Goal: Task Accomplishment & Management: Manage account settings

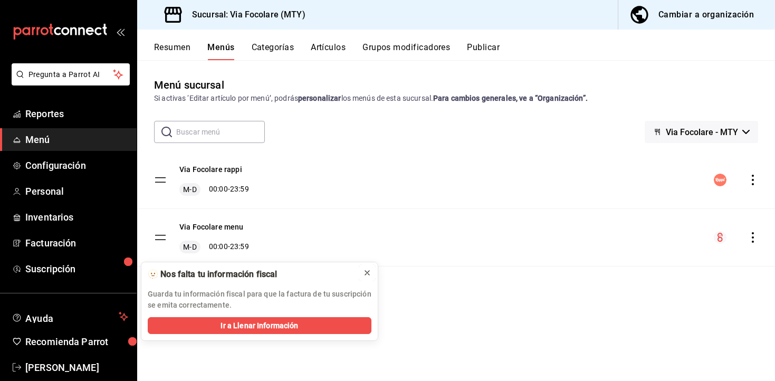
click at [368, 270] on icon at bounding box center [367, 273] width 8 height 8
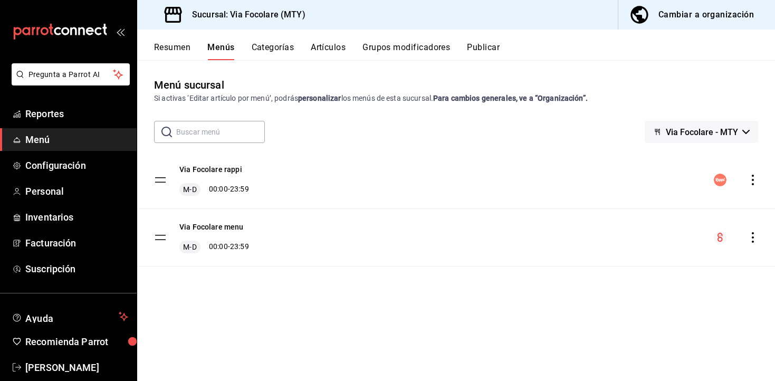
click at [692, 8] on div "Cambiar a organización" at bounding box center [705, 14] width 95 height 15
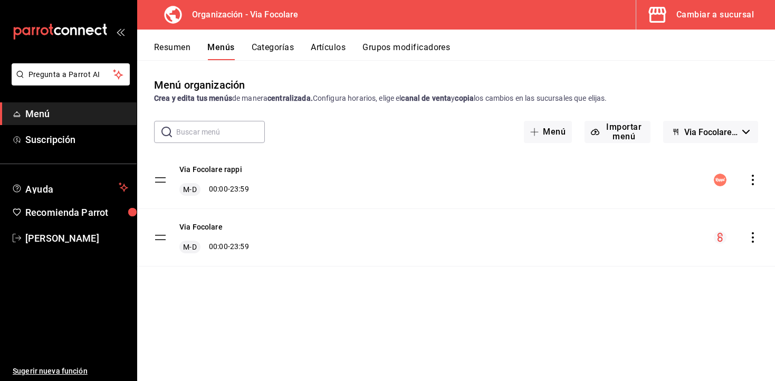
click at [336, 46] on button "Artículos" at bounding box center [328, 51] width 35 height 18
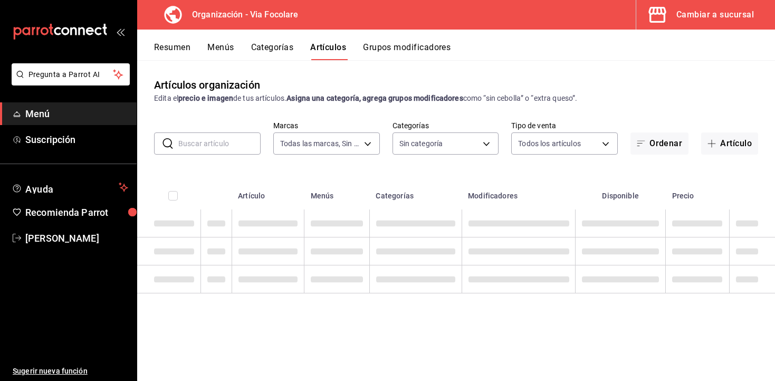
type input "0e80ed8c-541d-401d-b100-c7ab51f892aa"
type input "f396dffa-5927-471c-a935-35a20049a45f,b623181d-9553-4e18-bddb-6286cc0ba075,4996c…"
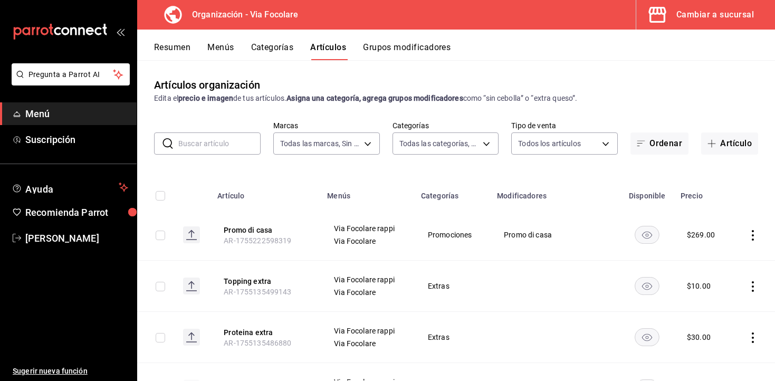
click at [231, 46] on button "Menús" at bounding box center [220, 51] width 26 height 18
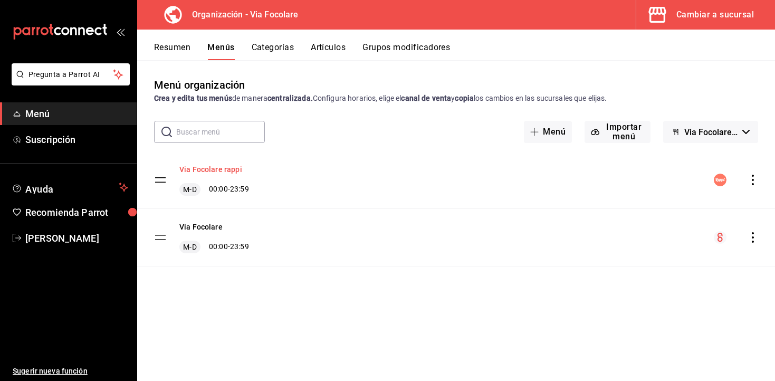
click at [212, 171] on button "Via Focolare rappi" at bounding box center [210, 169] width 63 height 11
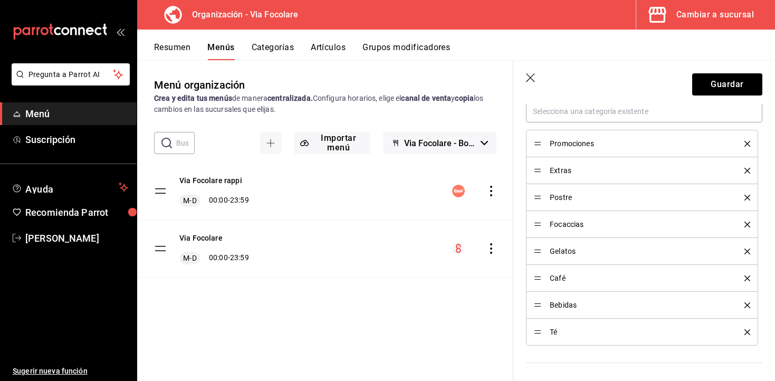
scroll to position [294, 0]
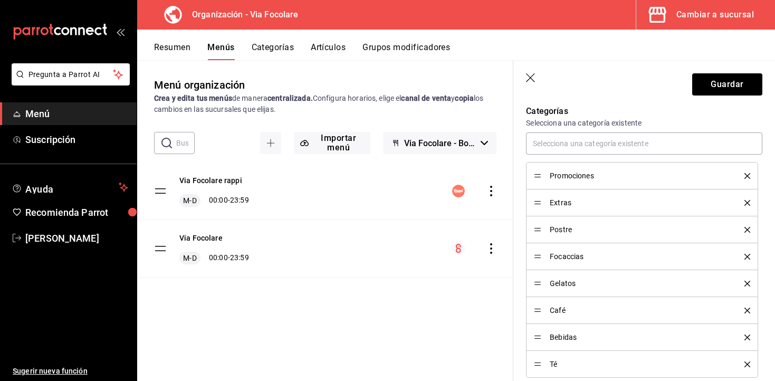
click at [531, 76] on icon "button" at bounding box center [531, 78] width 11 height 11
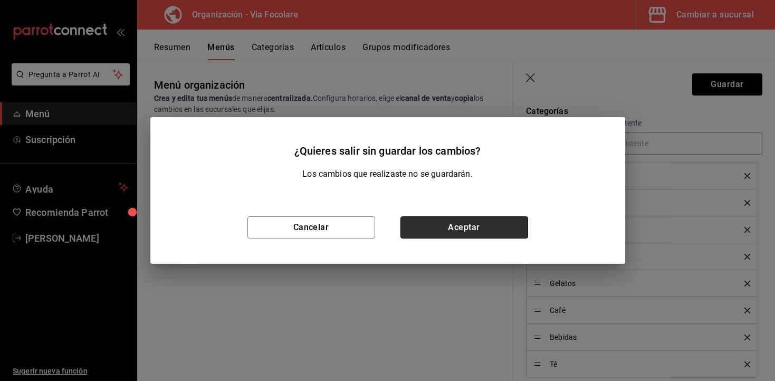
click at [468, 224] on button "Aceptar" at bounding box center [464, 227] width 128 height 22
checkbox input "false"
type input "1755719240482"
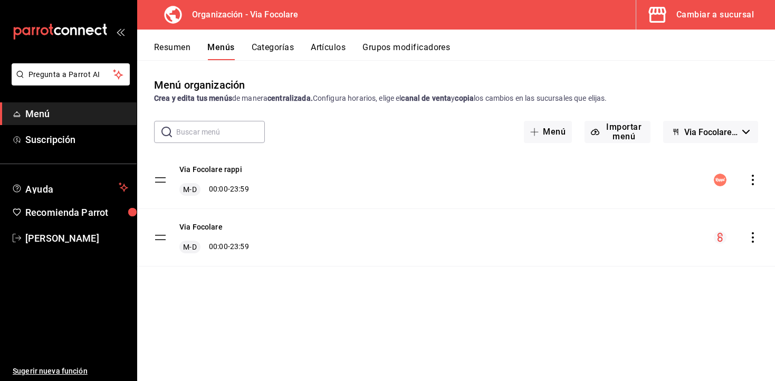
click at [179, 50] on button "Resumen" at bounding box center [172, 51] width 36 height 18
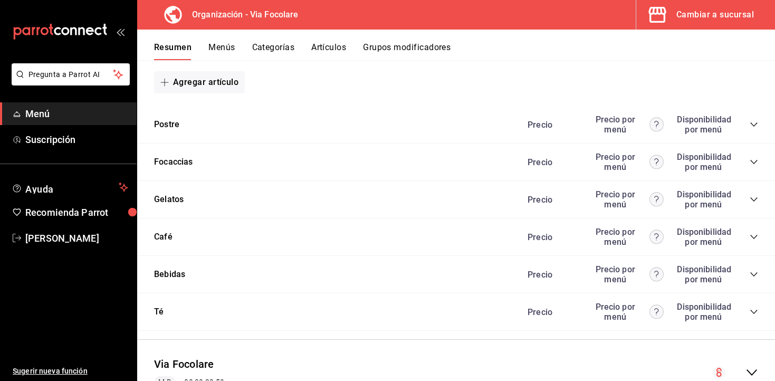
scroll to position [462, 0]
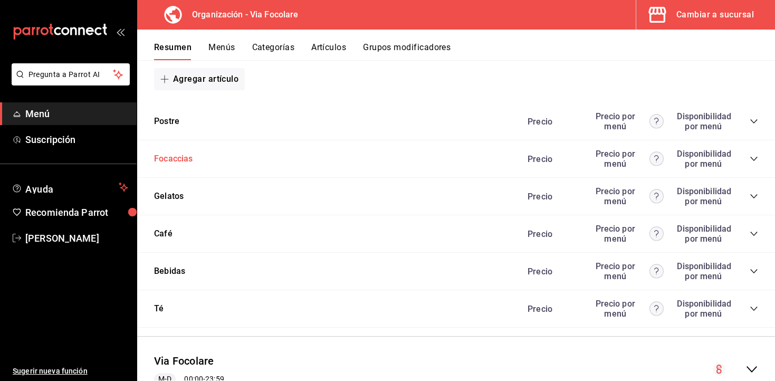
click at [193, 157] on button "Focaccias" at bounding box center [173, 159] width 39 height 12
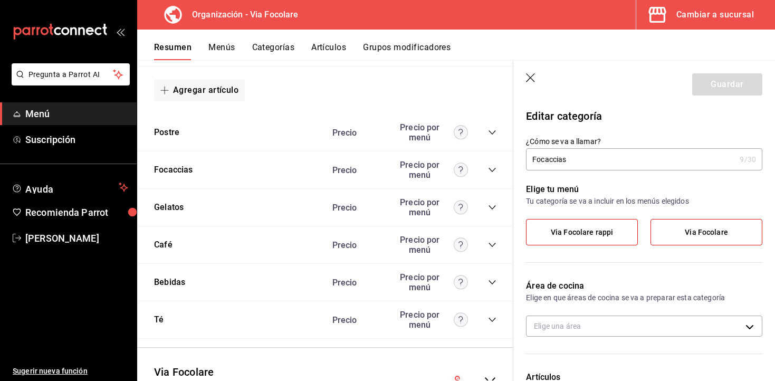
click at [535, 80] on icon "button" at bounding box center [531, 78] width 11 height 11
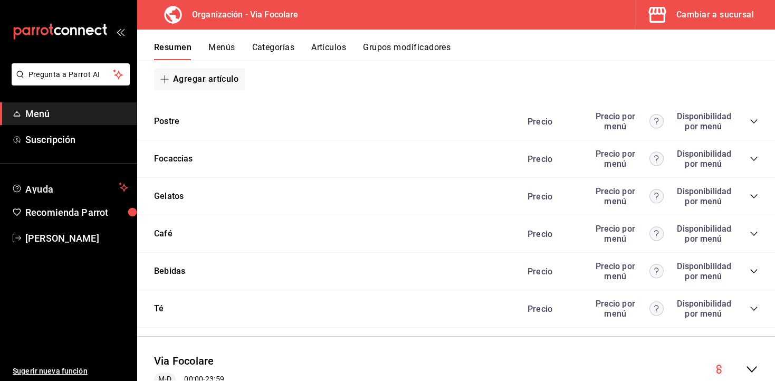
click at [758, 160] on div "Focaccias Precio Precio por menú Disponibilidad por menú" at bounding box center [456, 158] width 638 height 37
click at [749, 158] on div "Precio Precio por menú Disponibilidad por menú" at bounding box center [637, 159] width 241 height 20
click at [754, 161] on icon "collapse-category-row" at bounding box center [754, 159] width 8 height 8
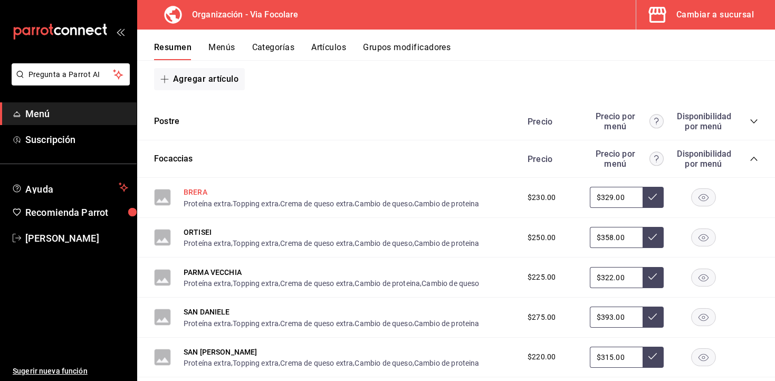
click at [200, 195] on button "BRERA" at bounding box center [196, 192] width 24 height 11
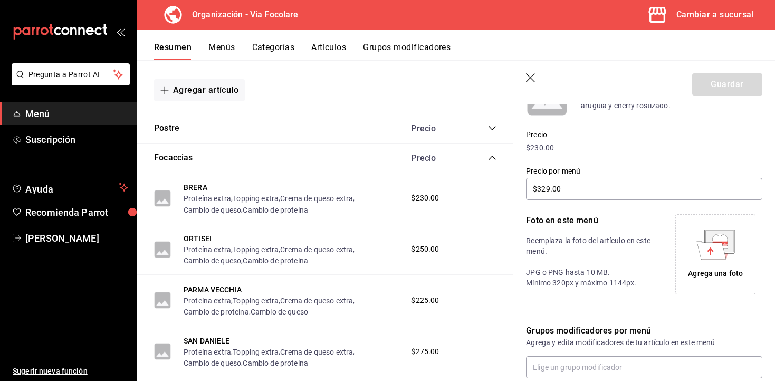
scroll to position [137, 0]
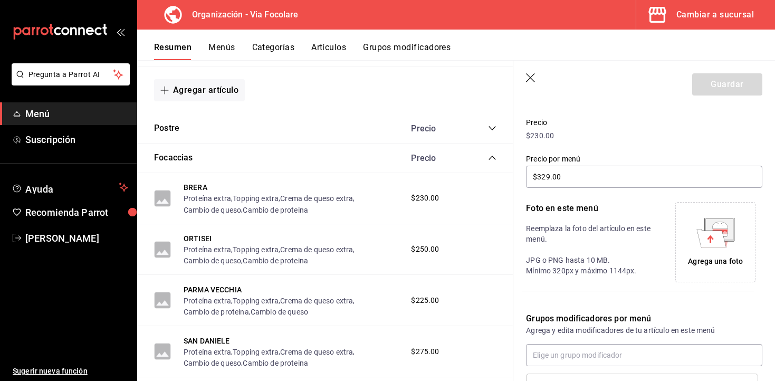
click at [729, 258] on div "Agrega una foto" at bounding box center [715, 261] width 55 height 11
click at [721, 238] on icon at bounding box center [711, 238] width 30 height 18
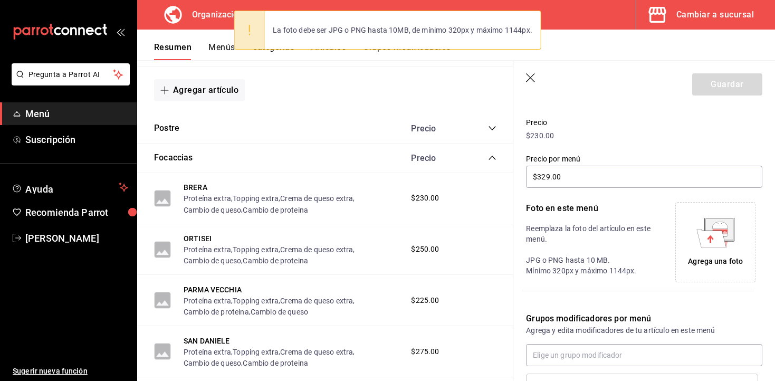
click at [705, 231] on icon at bounding box center [711, 238] width 30 height 18
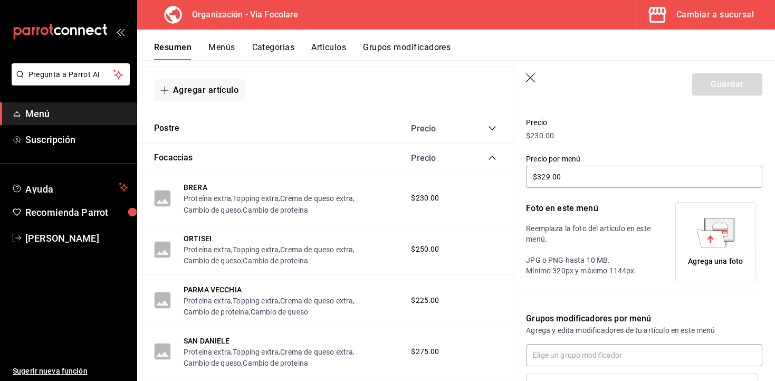
click at [713, 240] on icon at bounding box center [711, 238] width 30 height 18
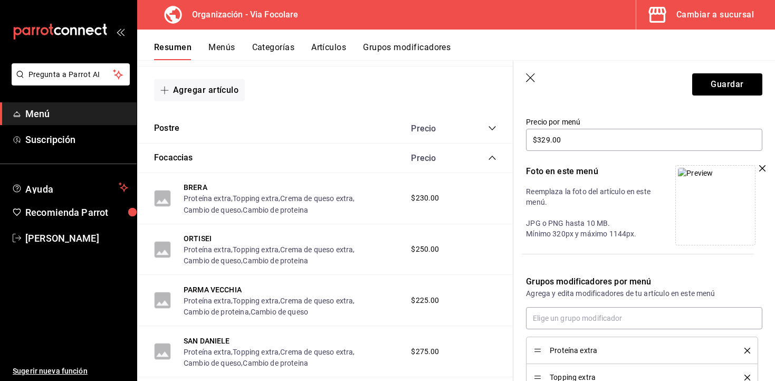
scroll to position [198, 0]
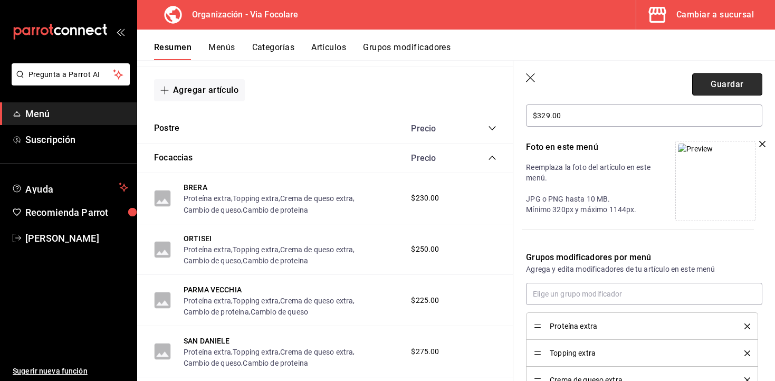
click at [716, 75] on button "Guardar" at bounding box center [727, 84] width 70 height 22
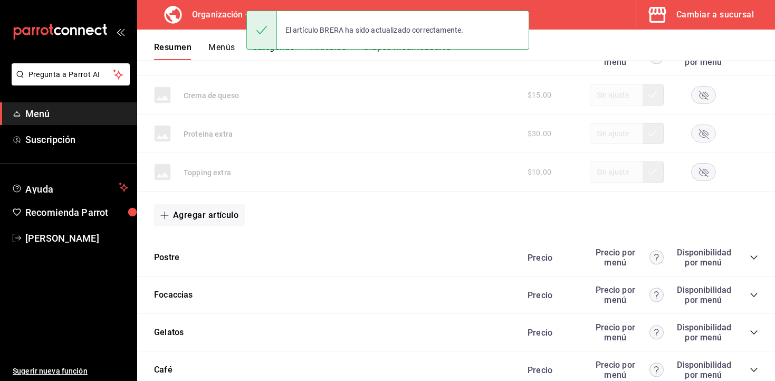
scroll to position [326, 0]
click at [181, 294] on button "Focaccias" at bounding box center [173, 295] width 39 height 12
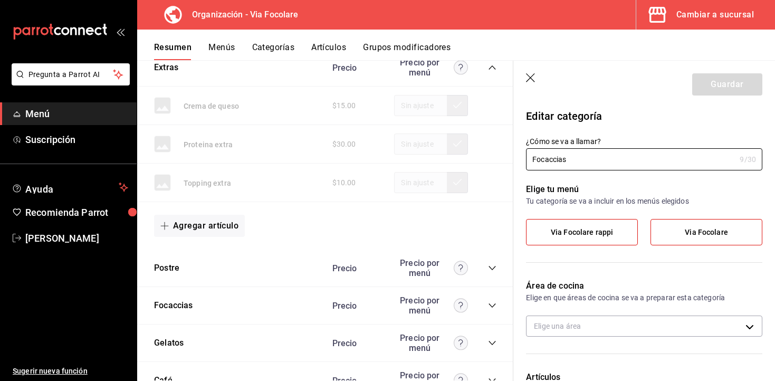
click at [520, 79] on header "Guardar" at bounding box center [644, 82] width 262 height 43
click at [530, 79] on icon "button" at bounding box center [531, 78] width 11 height 11
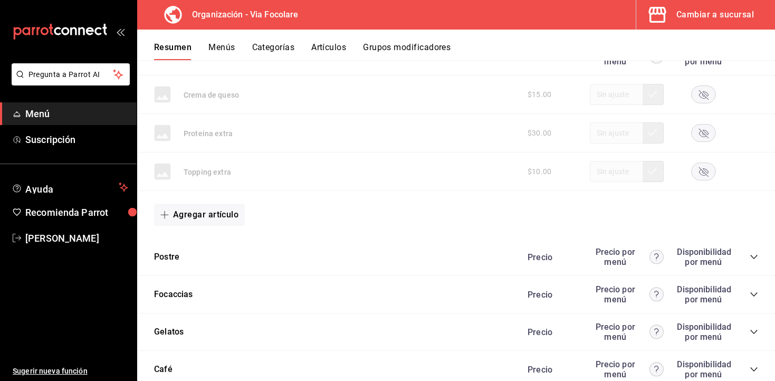
click at [754, 289] on div "Precio Precio por menú Disponibilidad por menú" at bounding box center [637, 294] width 241 height 20
click at [753, 295] on icon "collapse-category-row" at bounding box center [753, 294] width 7 height 4
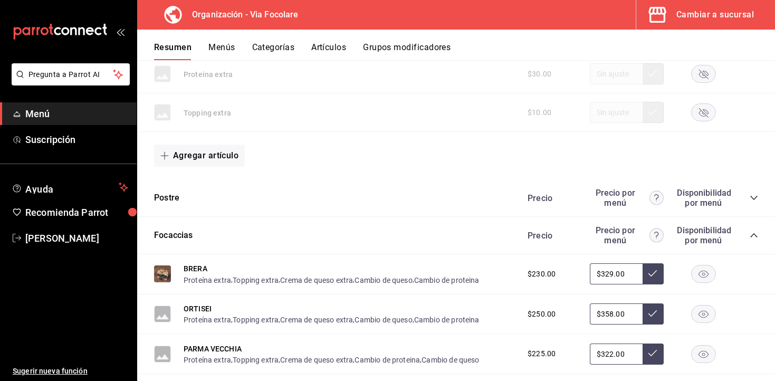
scroll to position [386, 0]
click at [164, 274] on img at bounding box center [162, 273] width 17 height 17
click at [194, 269] on button "BRERA" at bounding box center [196, 268] width 24 height 11
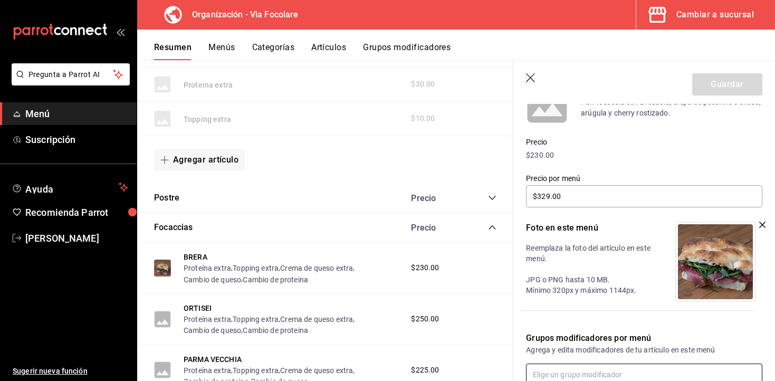
scroll to position [118, 0]
click at [202, 306] on button "ORTISEI" at bounding box center [198, 308] width 28 height 11
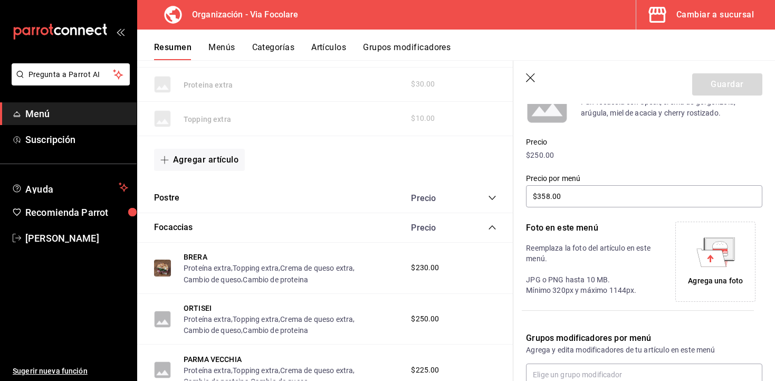
click at [714, 275] on div "Agrega una foto" at bounding box center [715, 280] width 55 height 11
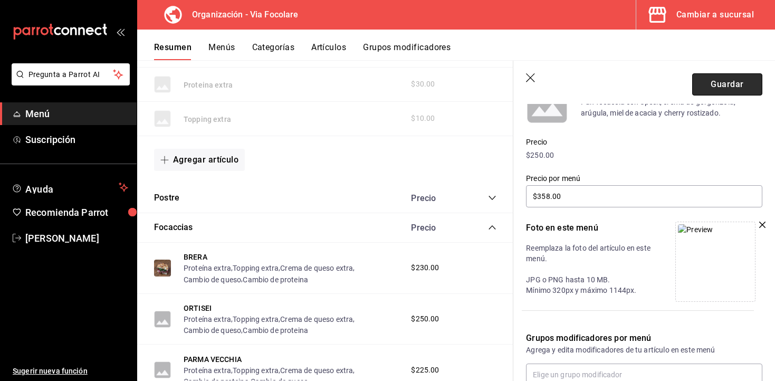
click at [735, 83] on button "Guardar" at bounding box center [727, 84] width 70 height 22
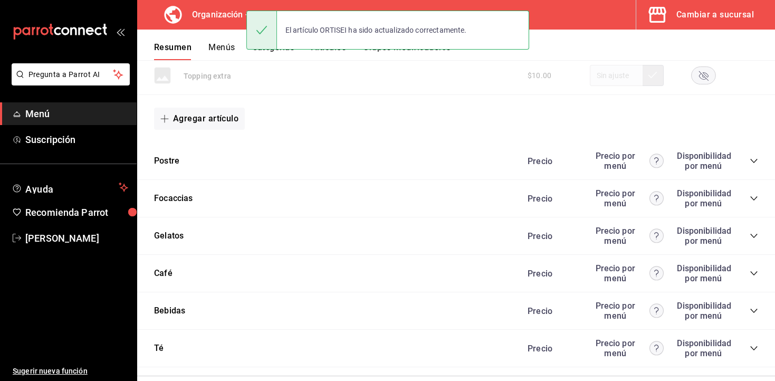
scroll to position [430, 0]
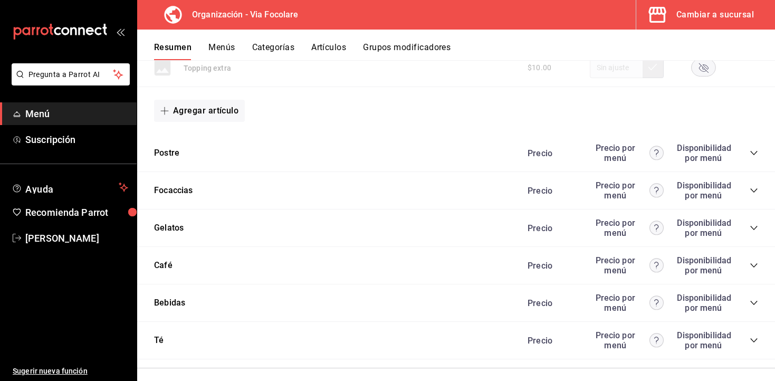
click at [752, 188] on icon "collapse-category-row" at bounding box center [754, 190] width 8 height 8
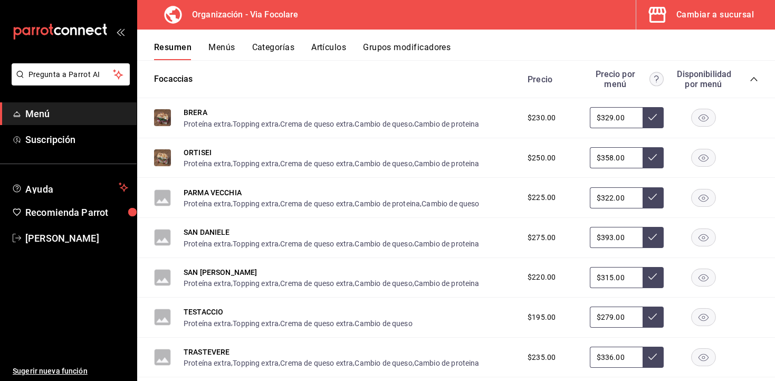
scroll to position [545, 0]
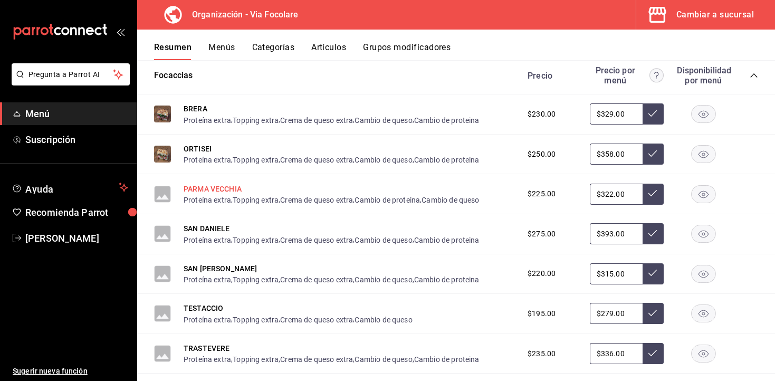
click at [204, 188] on button "PARMA VECCHIA" at bounding box center [213, 189] width 58 height 11
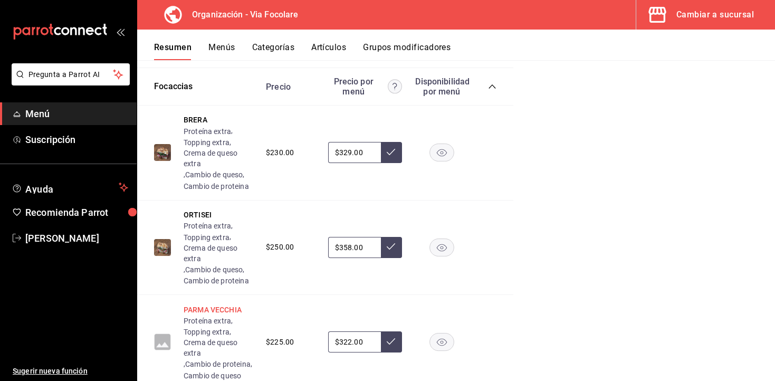
scroll to position [504, 0]
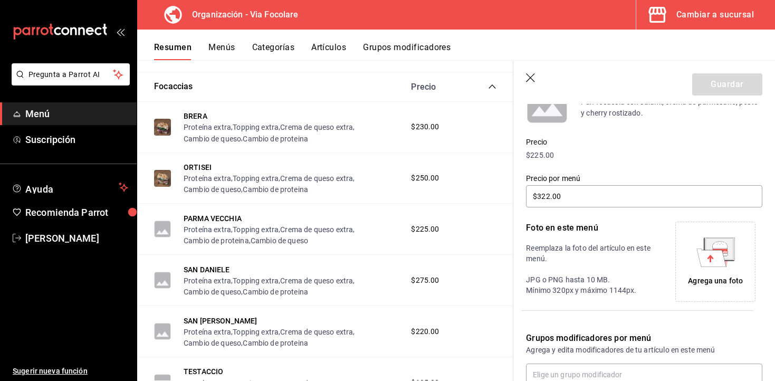
click at [736, 258] on div "Agrega una foto" at bounding box center [715, 261] width 75 height 75
click at [703, 275] on div "Agrega una foto" at bounding box center [715, 280] width 55 height 11
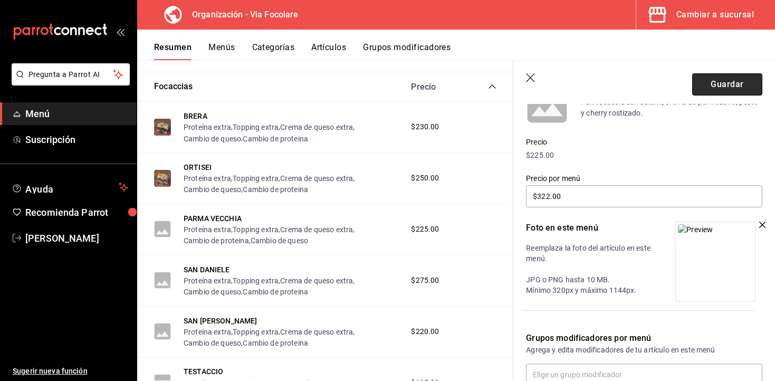
click at [725, 81] on button "Guardar" at bounding box center [727, 84] width 70 height 22
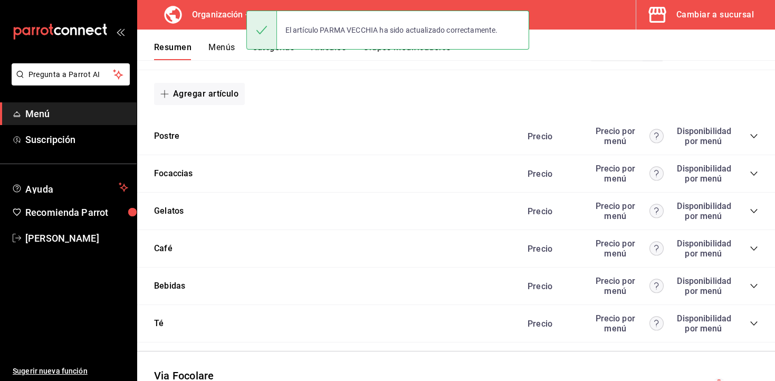
scroll to position [448, 0]
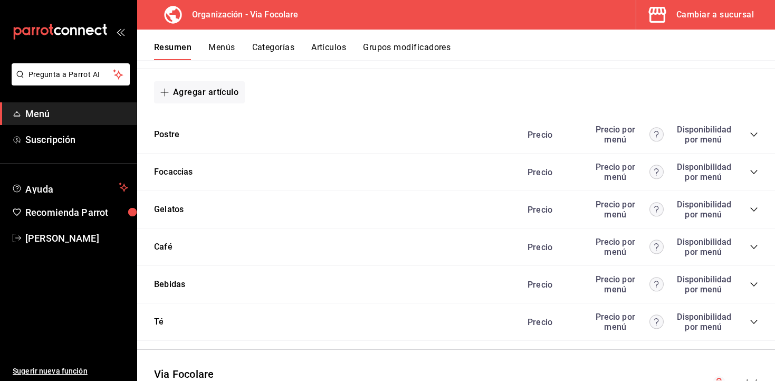
click at [752, 173] on icon "collapse-category-row" at bounding box center [753, 172] width 7 height 4
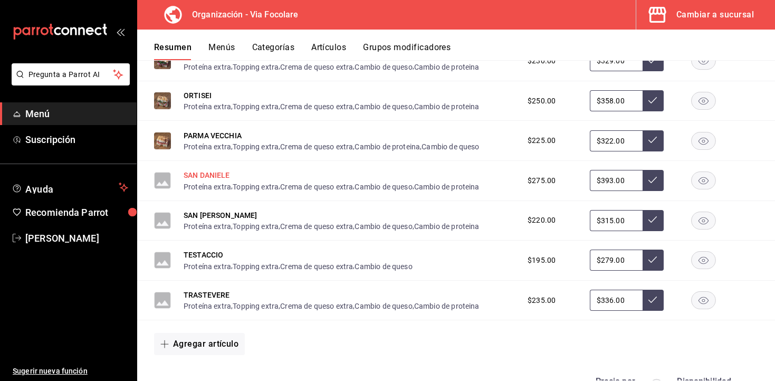
click at [206, 173] on button "SAN DANIELE" at bounding box center [207, 175] width 46 height 11
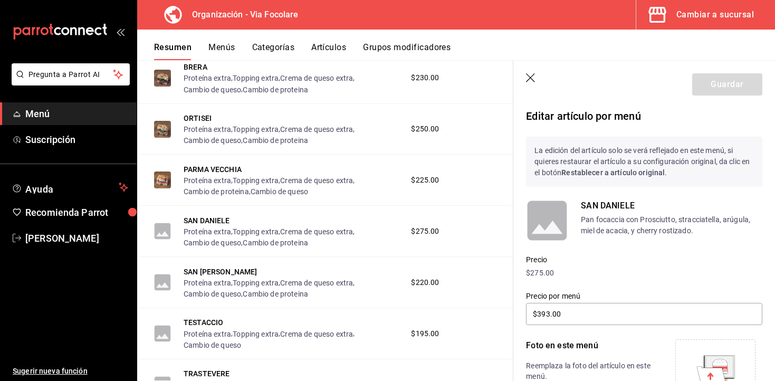
scroll to position [115, 0]
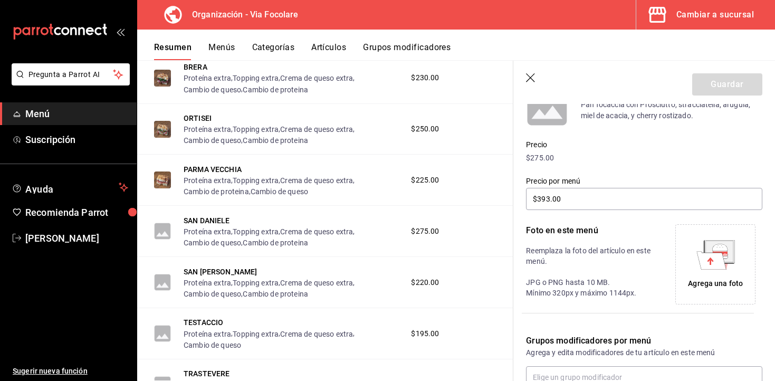
click at [717, 275] on div "Agrega una foto" at bounding box center [715, 264] width 75 height 75
click at [693, 272] on div "Agrega una foto" at bounding box center [715, 264] width 75 height 75
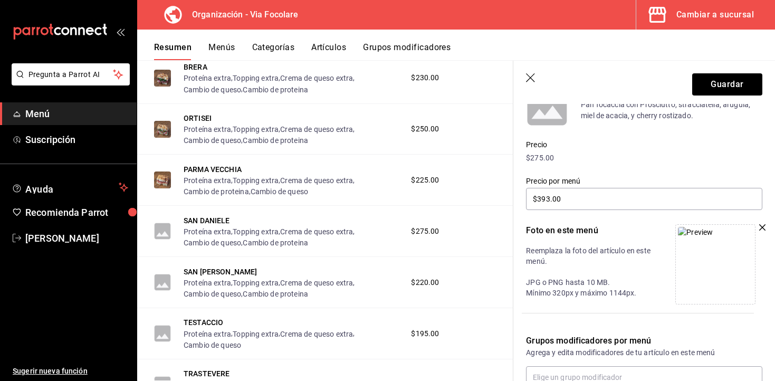
click at [481, 117] on div "ORTISEI Proteína extra , Topping extra , Crema de queso extra , Cambio de queso…" at bounding box center [325, 129] width 376 height 51
click at [730, 78] on button "Guardar" at bounding box center [727, 84] width 70 height 22
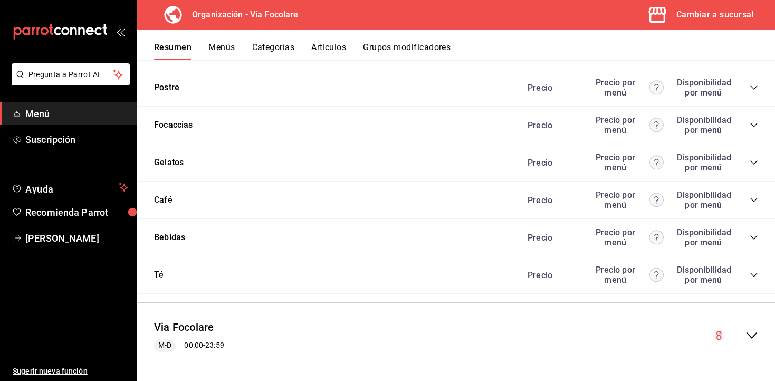
scroll to position [505, 0]
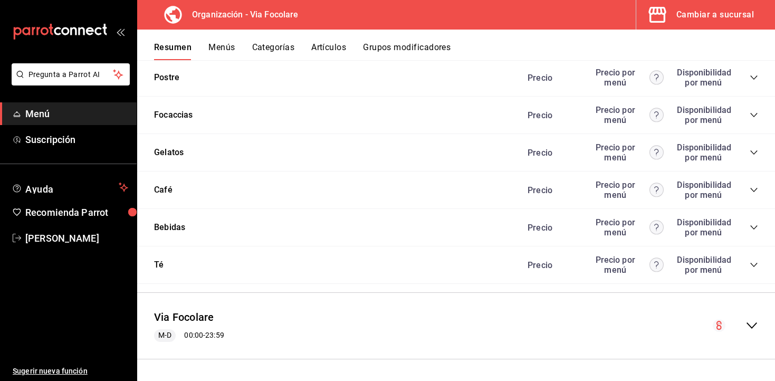
click at [752, 117] on icon "collapse-category-row" at bounding box center [754, 115] width 8 height 8
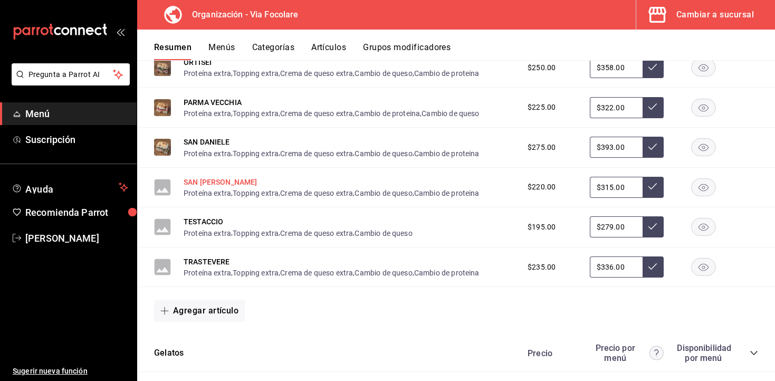
click at [206, 180] on button "SAN [PERSON_NAME]" at bounding box center [221, 182] width 74 height 11
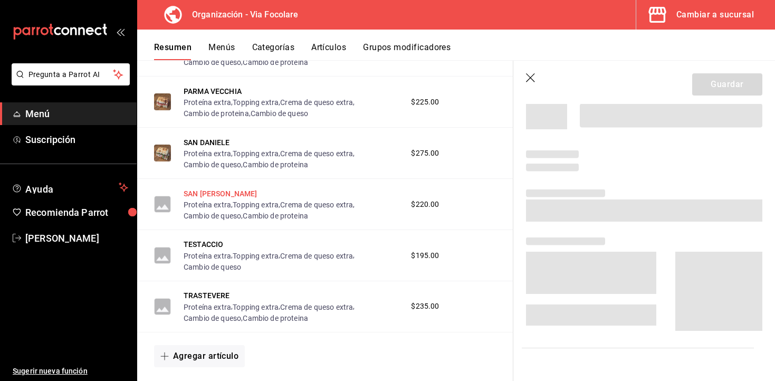
scroll to position [587, 0]
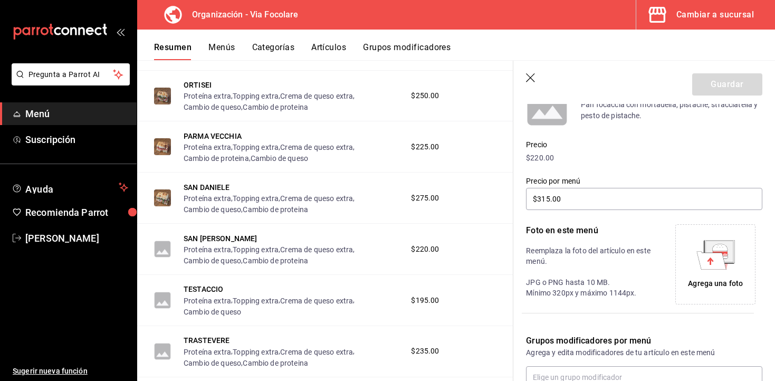
click at [705, 272] on div "Agrega una foto" at bounding box center [715, 264] width 75 height 75
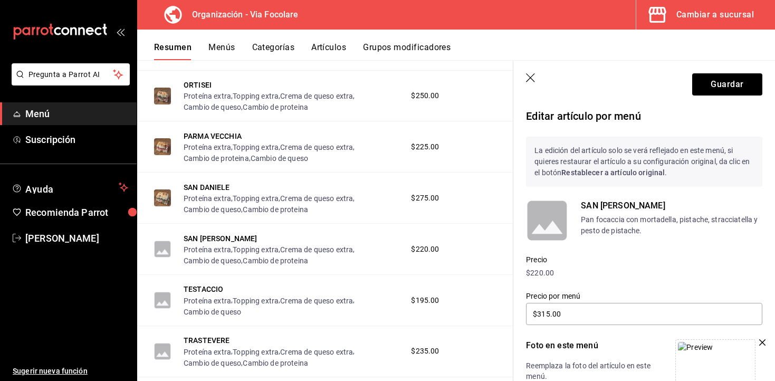
scroll to position [63, 0]
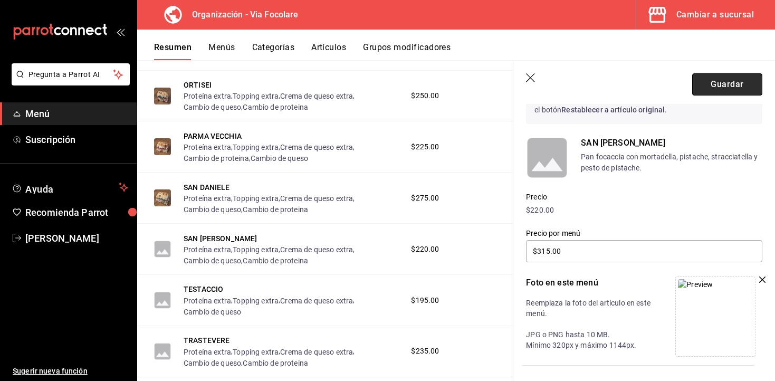
click at [712, 83] on button "Guardar" at bounding box center [727, 84] width 70 height 22
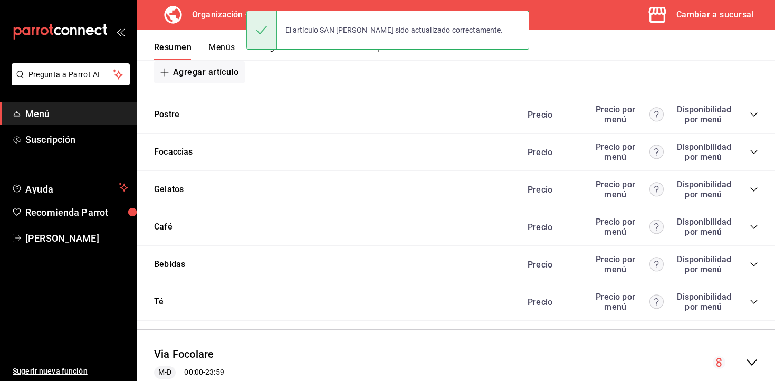
scroll to position [487, 0]
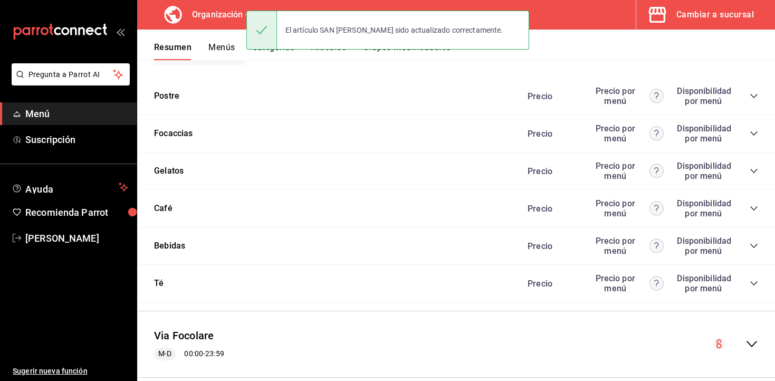
click at [754, 132] on icon "collapse-category-row" at bounding box center [754, 133] width 8 height 8
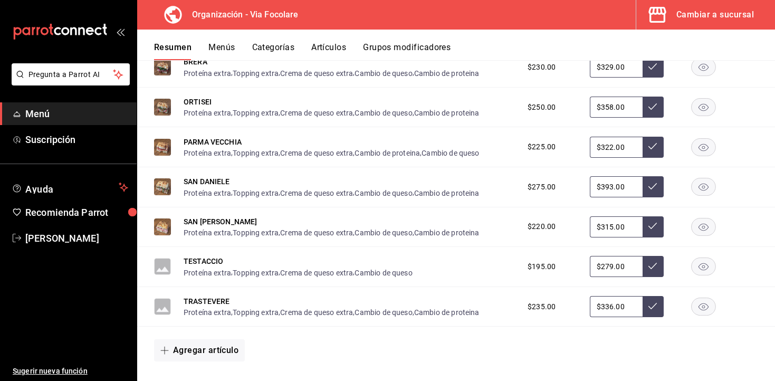
scroll to position [592, 0]
click at [207, 256] on div "TESTACCIO Proteína extra , Topping extra , Crema de queso extra , Cambio de que…" at bounding box center [298, 266] width 229 height 23
click at [202, 258] on button "TESTACCIO" at bounding box center [204, 261] width 40 height 11
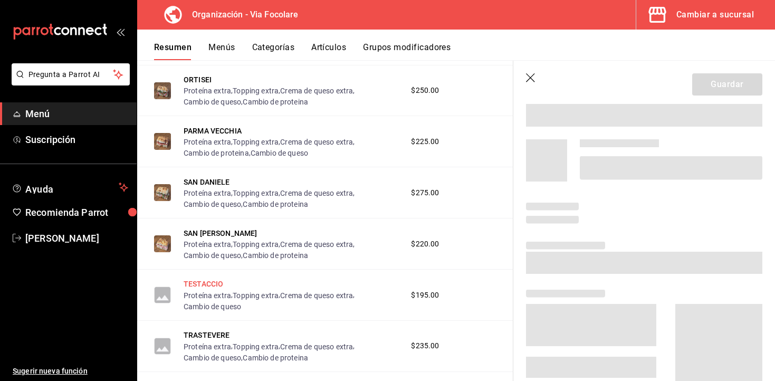
scroll to position [547, 0]
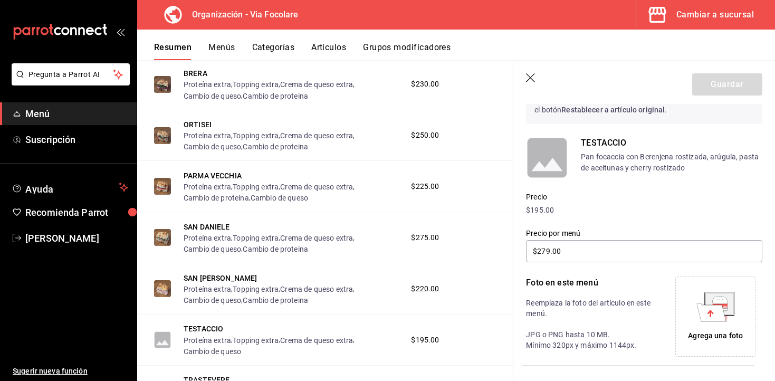
click at [724, 199] on p "Precio" at bounding box center [644, 196] width 236 height 11
click at [706, 328] on div "Agrega una foto" at bounding box center [715, 316] width 75 height 75
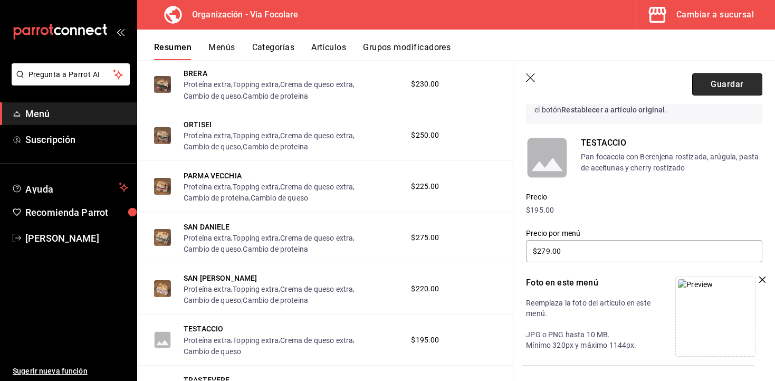
click at [737, 86] on button "Guardar" at bounding box center [727, 84] width 70 height 22
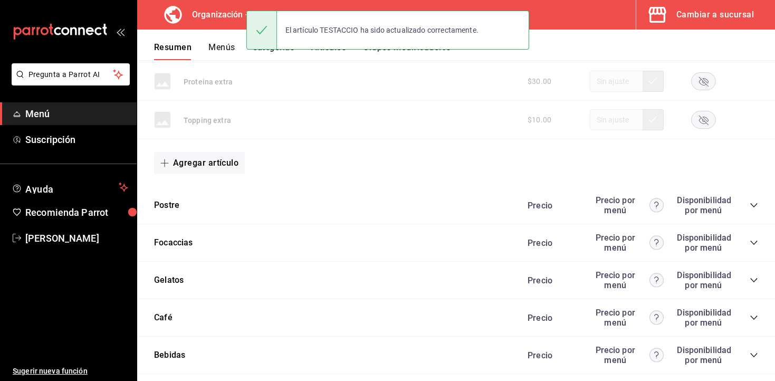
scroll to position [408, 0]
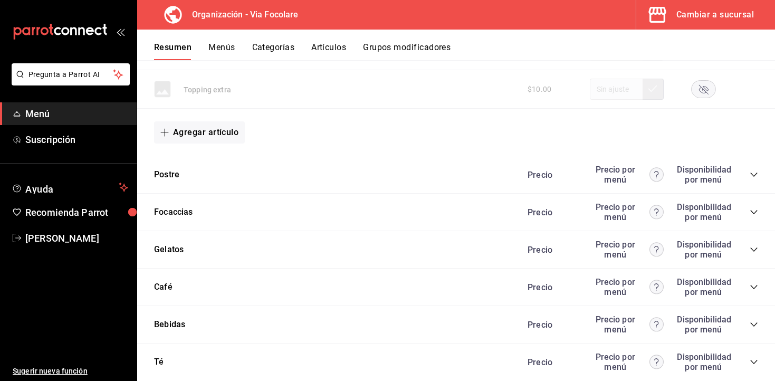
click at [753, 211] on icon "collapse-category-row" at bounding box center [754, 212] width 8 height 8
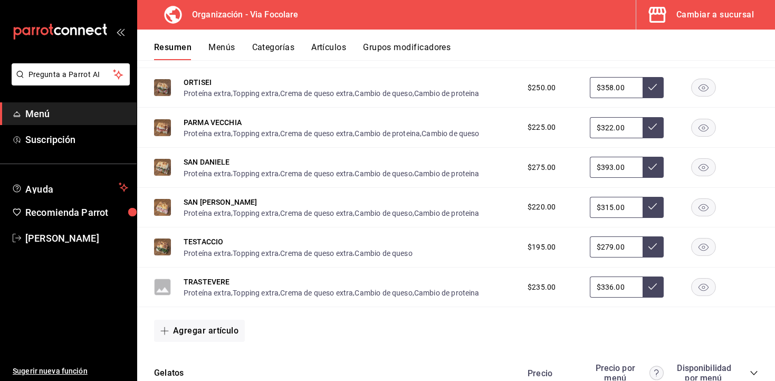
scroll to position [612, 0]
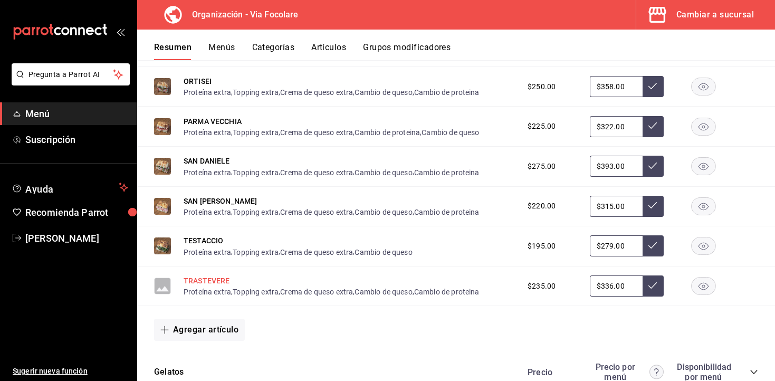
click at [205, 279] on button "TRASTEVERE" at bounding box center [207, 280] width 46 height 11
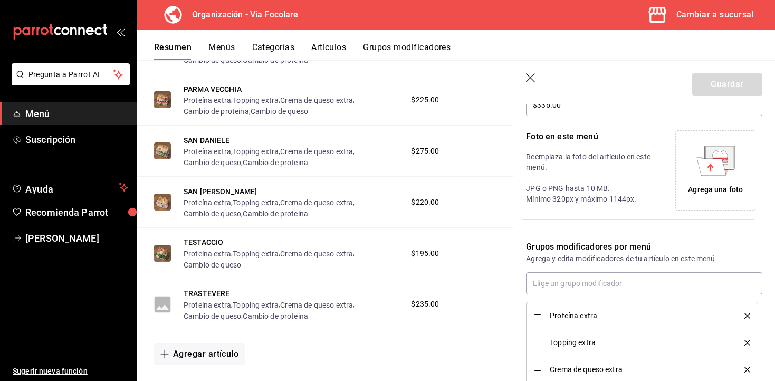
scroll to position [197, 0]
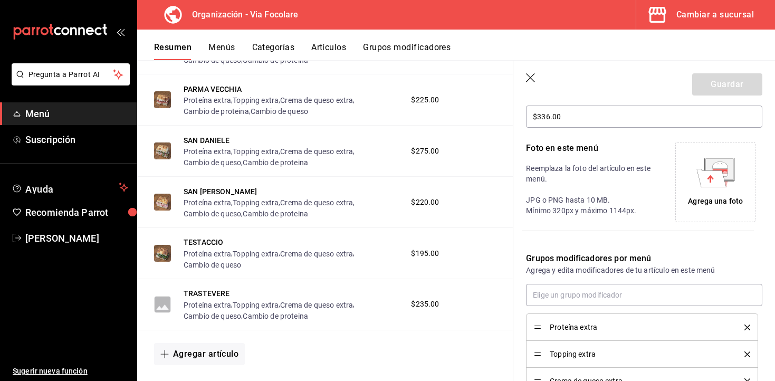
click at [703, 193] on div "Agrega una foto" at bounding box center [715, 182] width 75 height 75
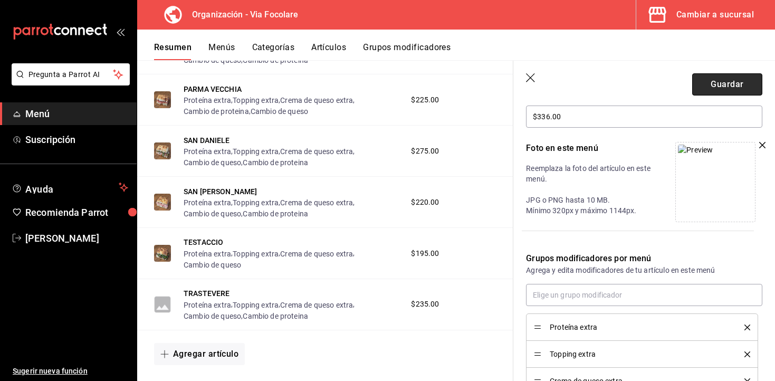
click at [741, 87] on button "Guardar" at bounding box center [727, 84] width 70 height 22
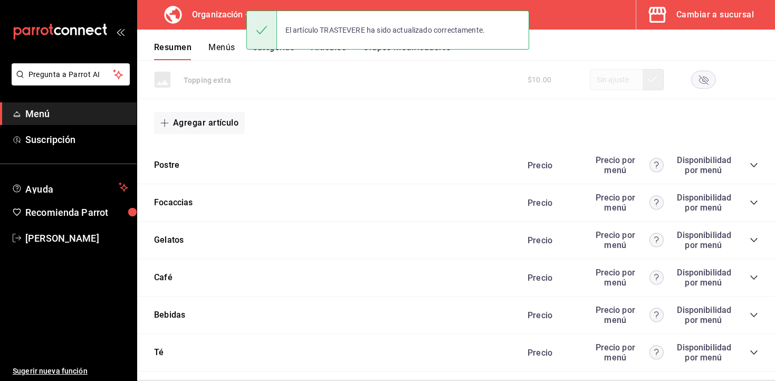
scroll to position [505, 0]
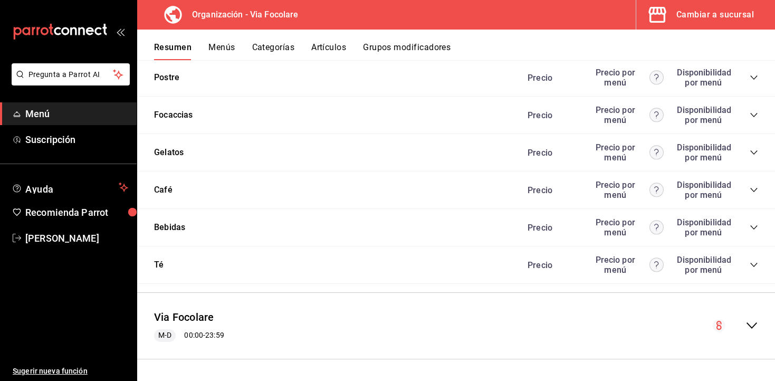
click at [755, 230] on icon "collapse-category-row" at bounding box center [754, 227] width 8 height 8
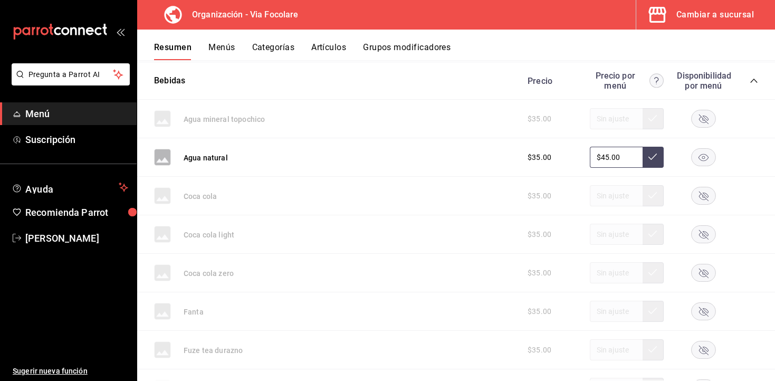
scroll to position [644, 0]
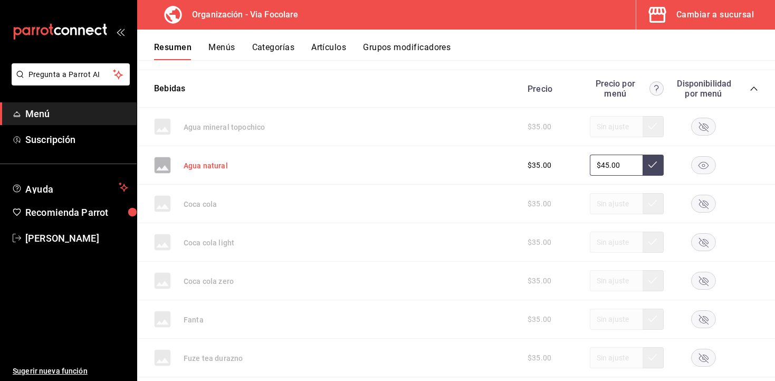
click at [212, 168] on button "Agua natural" at bounding box center [206, 165] width 44 height 11
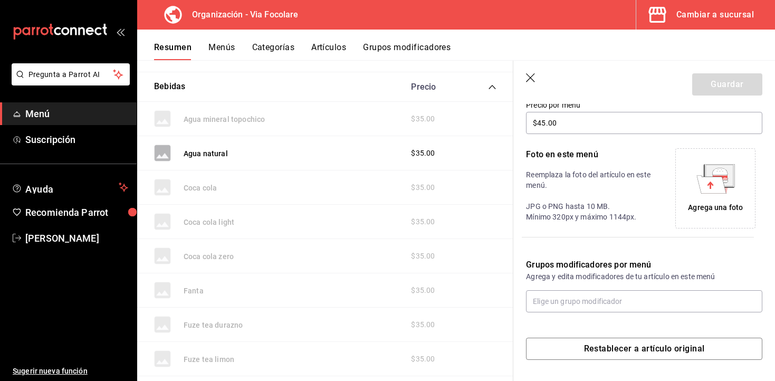
scroll to position [191, 0]
click at [723, 206] on div "Agrega una foto" at bounding box center [715, 207] width 55 height 11
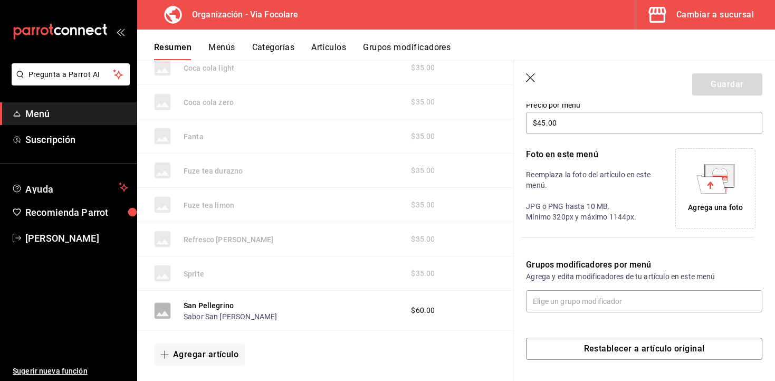
scroll to position [870, 0]
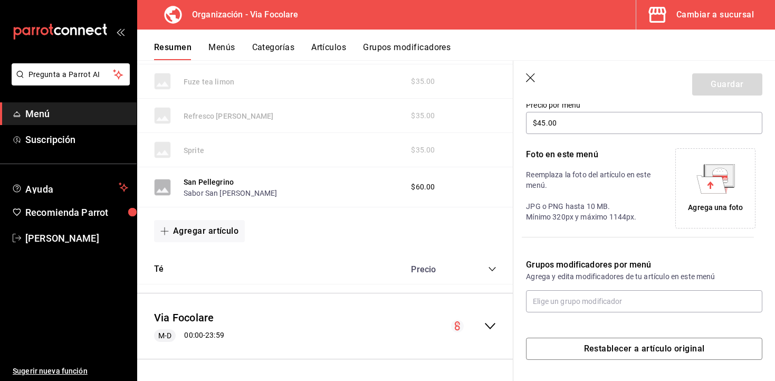
click at [453, 221] on div "Agregar artículo" at bounding box center [325, 231] width 342 height 22
click at [370, 239] on div "Agregar artículo" at bounding box center [325, 231] width 342 height 22
click at [533, 79] on icon "button" at bounding box center [531, 78] width 11 height 11
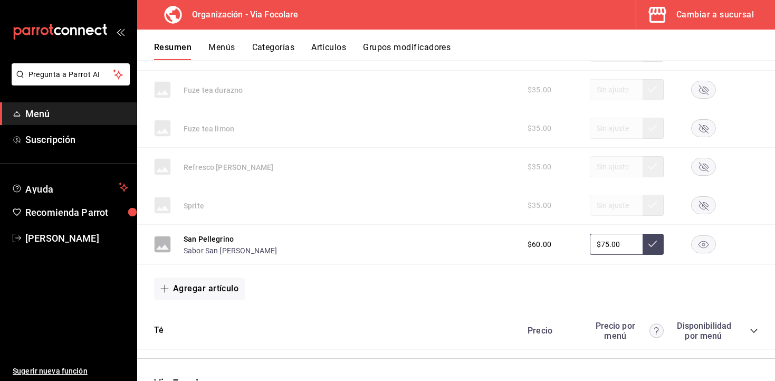
scroll to position [911, 0]
click at [213, 288] on button "Agregar artículo" at bounding box center [199, 290] width 91 height 22
click at [266, 294] on div at bounding box center [387, 190] width 775 height 381
click at [215, 253] on button "Sabor San [PERSON_NAME]" at bounding box center [230, 251] width 93 height 11
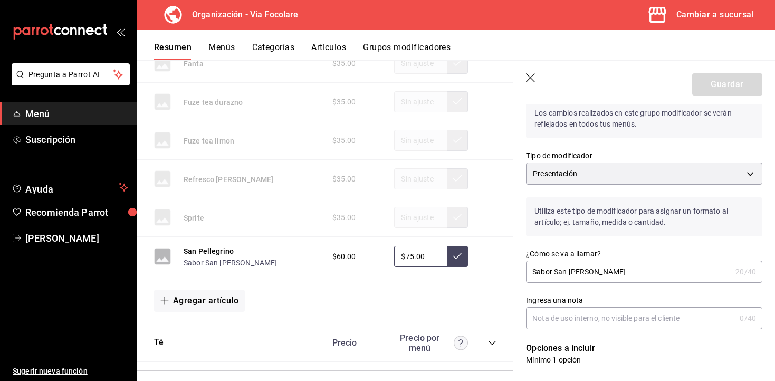
scroll to position [50, 0]
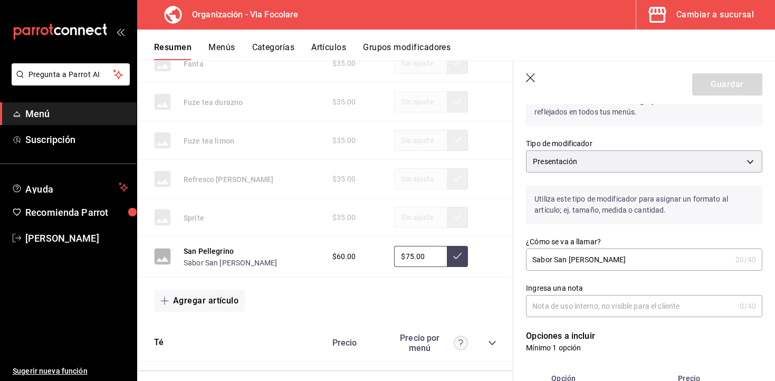
click at [531, 78] on icon "button" at bounding box center [530, 77] width 9 height 9
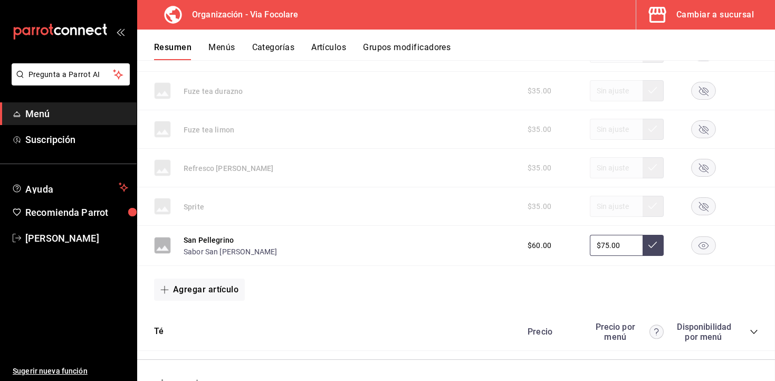
scroll to position [912, 0]
click at [196, 287] on button "Agregar artículo" at bounding box center [199, 289] width 91 height 22
click at [212, 316] on li "Artículo existente" at bounding box center [195, 317] width 83 height 26
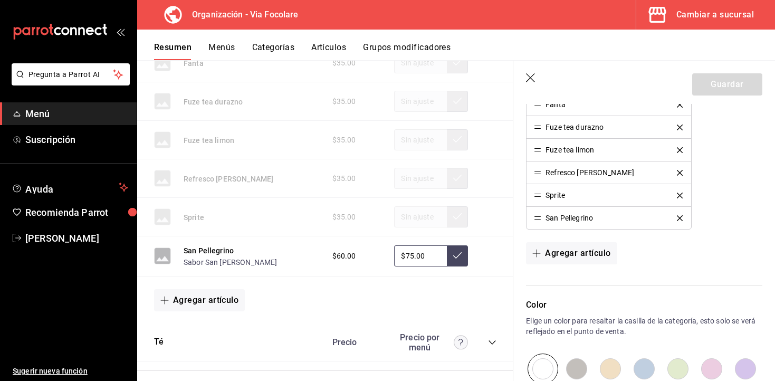
scroll to position [417, 0]
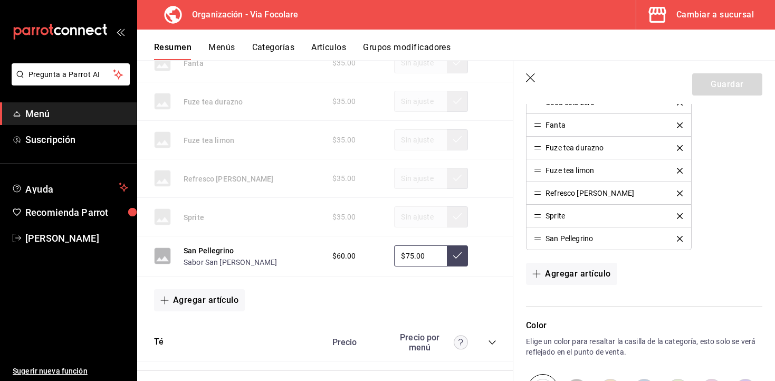
click at [579, 237] on div "San Pellegrino" at bounding box center [568, 238] width 47 height 7
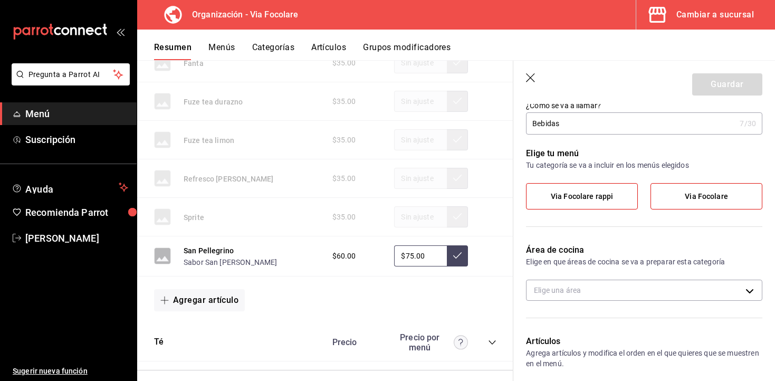
scroll to position [0, 0]
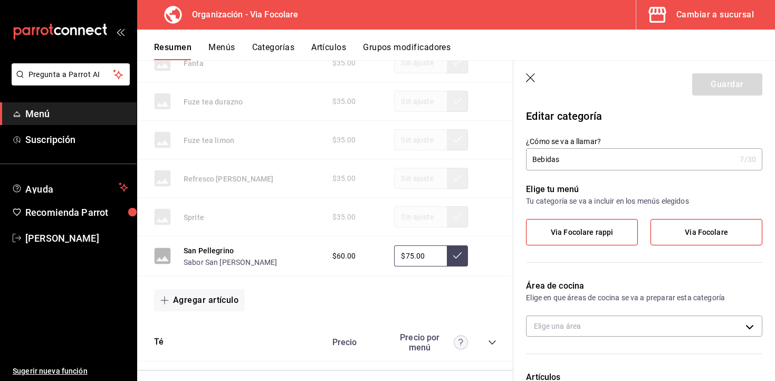
click at [680, 232] on label "Via Focolare" at bounding box center [706, 231] width 111 height 25
click at [0, 0] on input "Via Focolare" at bounding box center [0, 0] width 0 height 0
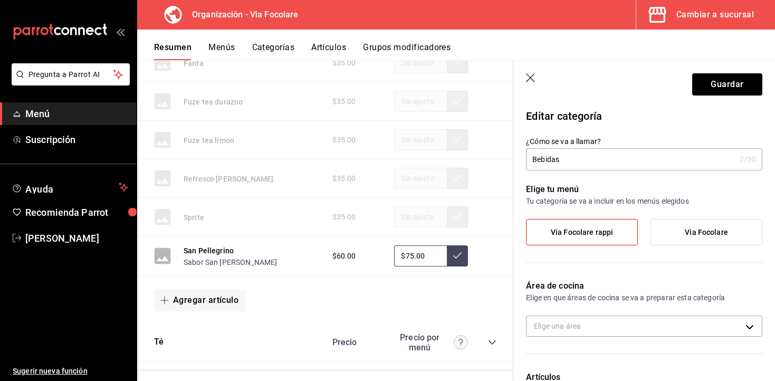
click at [558, 159] on input "Bebidas" at bounding box center [630, 159] width 209 height 21
click at [528, 79] on icon "button" at bounding box center [531, 78] width 11 height 11
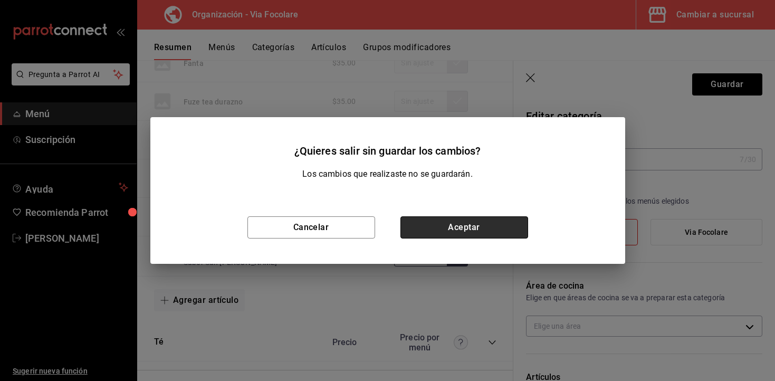
click at [436, 228] on button "Aceptar" at bounding box center [464, 227] width 128 height 22
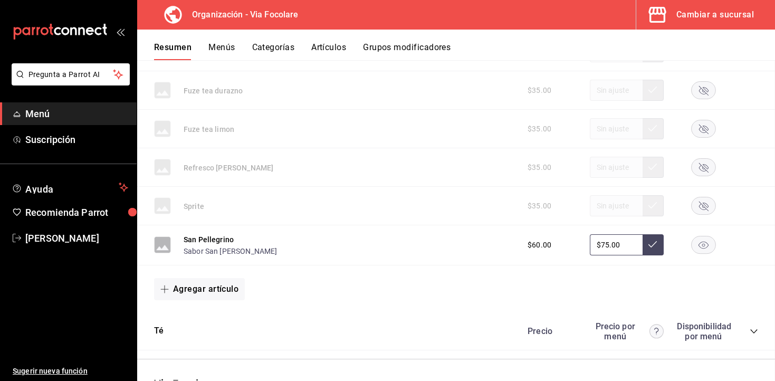
scroll to position [912, 0]
click at [219, 289] on button "Agregar artículo" at bounding box center [199, 289] width 91 height 22
click at [205, 318] on li "Artículo existente" at bounding box center [195, 317] width 83 height 26
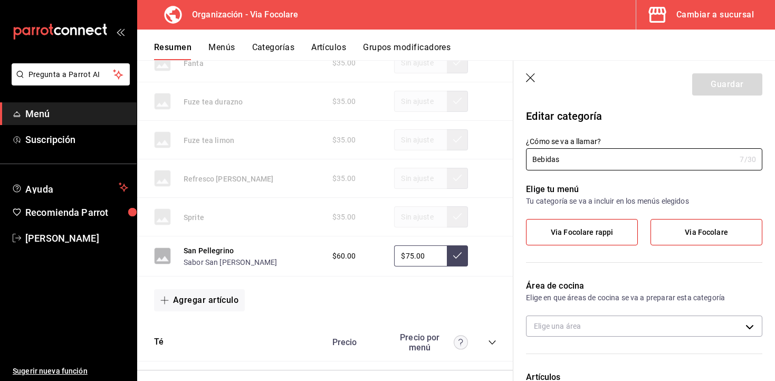
click at [531, 78] on icon "button" at bounding box center [531, 78] width 11 height 11
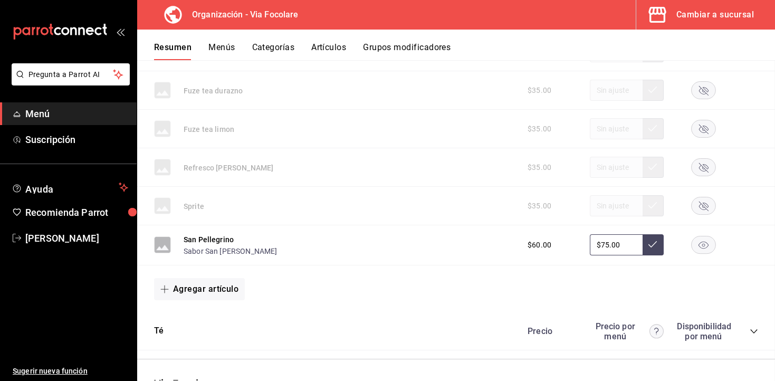
scroll to position [912, 0]
click at [221, 291] on button "Agregar artículo" at bounding box center [199, 288] width 91 height 22
click at [190, 350] on li "Artículo nuevo" at bounding box center [195, 343] width 83 height 26
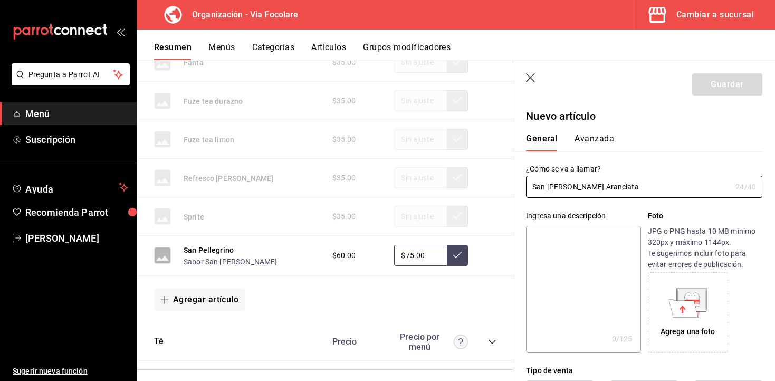
type input "San [PERSON_NAME] Aranciata"
click at [684, 327] on div "Agrega una foto" at bounding box center [687, 331] width 55 height 11
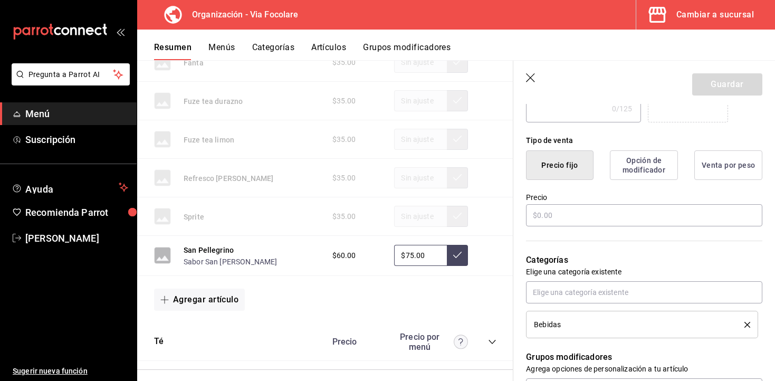
scroll to position [232, 0]
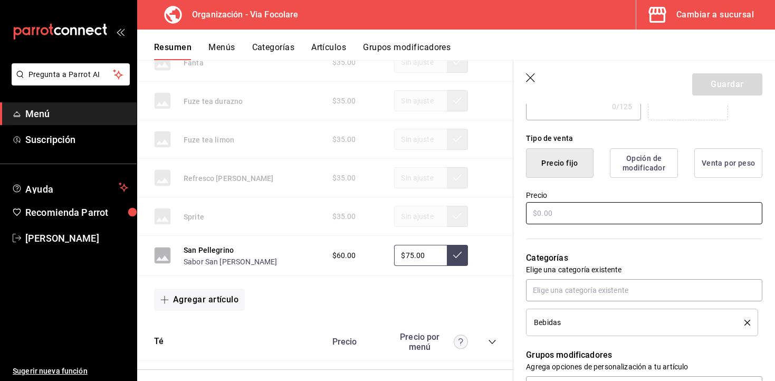
click at [573, 215] on input "text" at bounding box center [644, 213] width 236 height 22
type input "$60.00"
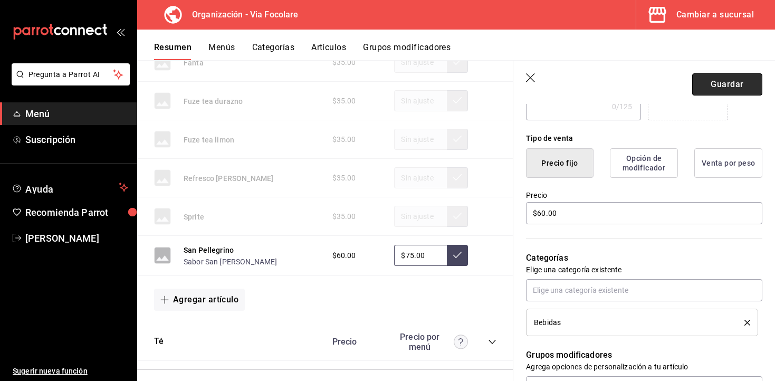
click at [735, 85] on button "Guardar" at bounding box center [727, 84] width 70 height 22
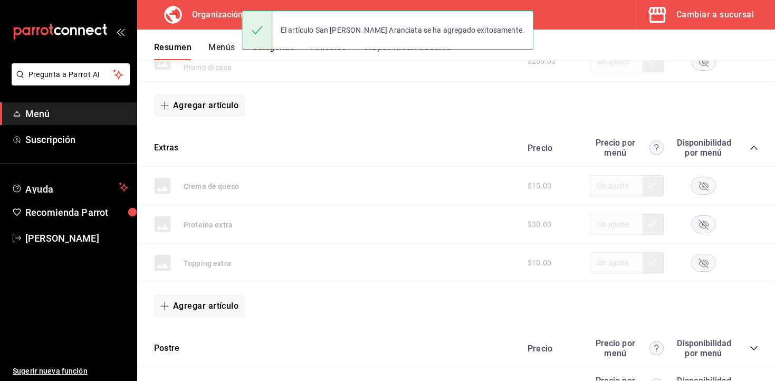
scroll to position [505, 0]
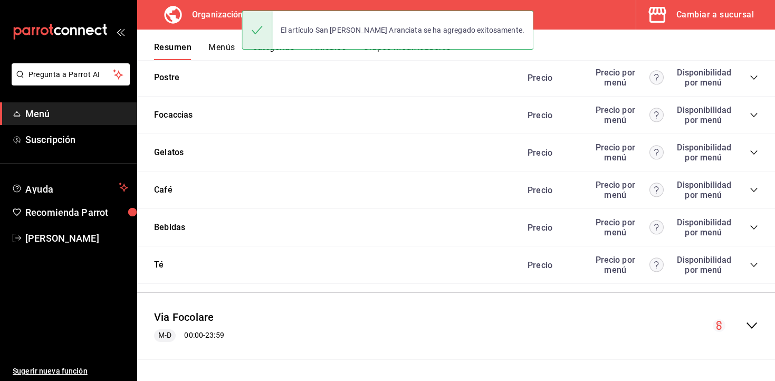
click at [752, 229] on icon "collapse-category-row" at bounding box center [754, 227] width 8 height 8
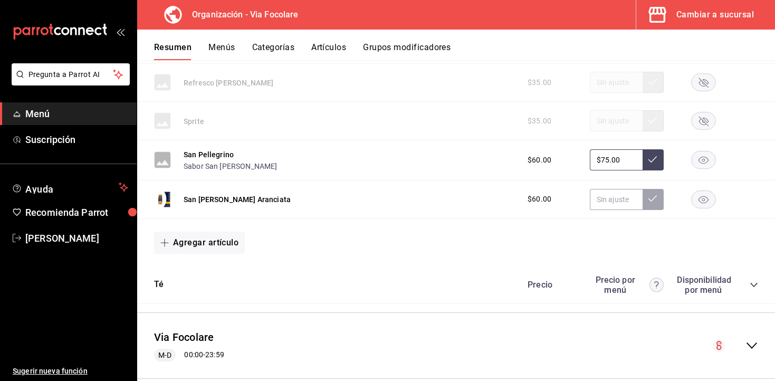
scroll to position [1000, 0]
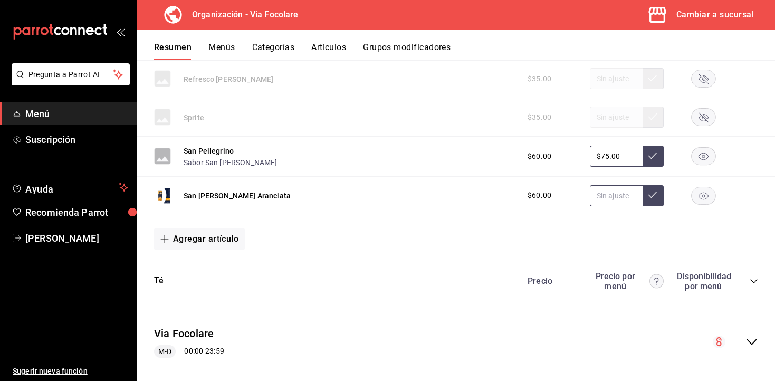
click at [626, 195] on input "text" at bounding box center [616, 195] width 53 height 21
type input "$75.00"
click at [656, 201] on button at bounding box center [653, 195] width 21 height 21
click at [215, 165] on button "Sabor San [PERSON_NAME]" at bounding box center [230, 162] width 93 height 11
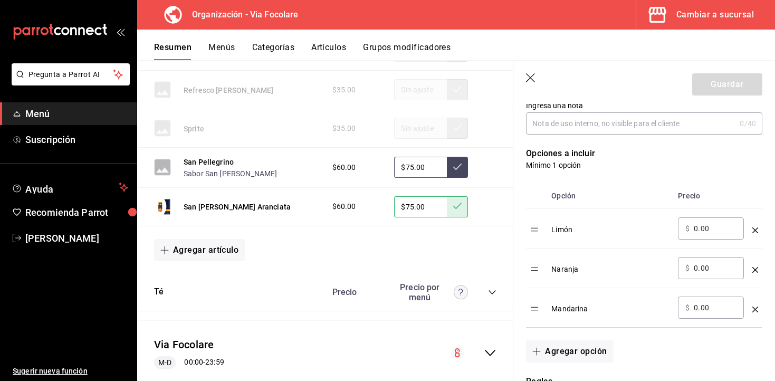
scroll to position [244, 0]
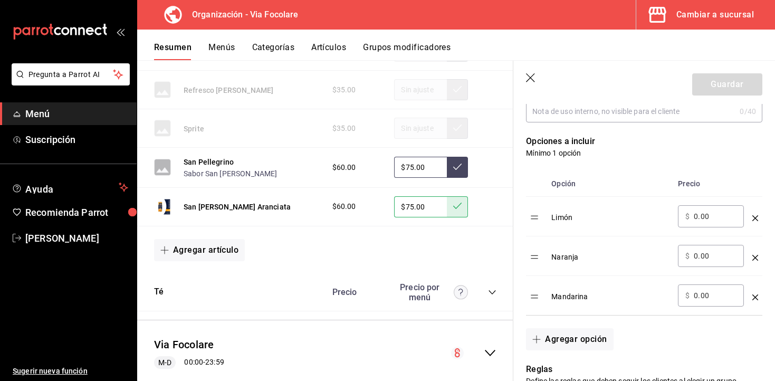
click at [758, 221] on td "optionsTable" at bounding box center [755, 217] width 14 height 40
click at [756, 219] on icon "optionsTable" at bounding box center [755, 218] width 6 height 6
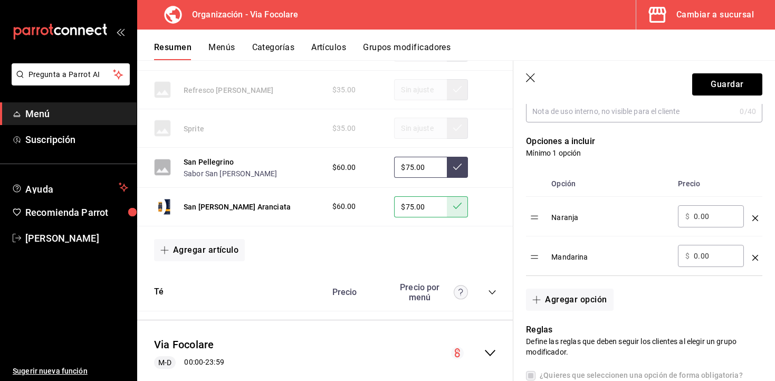
click at [756, 219] on icon "optionsTable" at bounding box center [755, 218] width 6 height 6
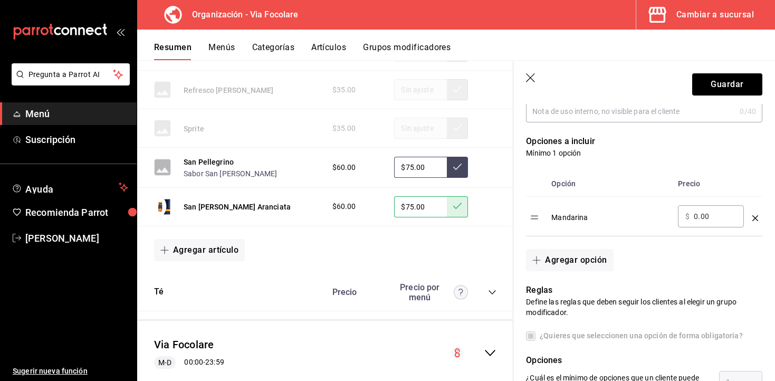
click at [756, 219] on icon "optionsTable" at bounding box center [755, 218] width 6 height 6
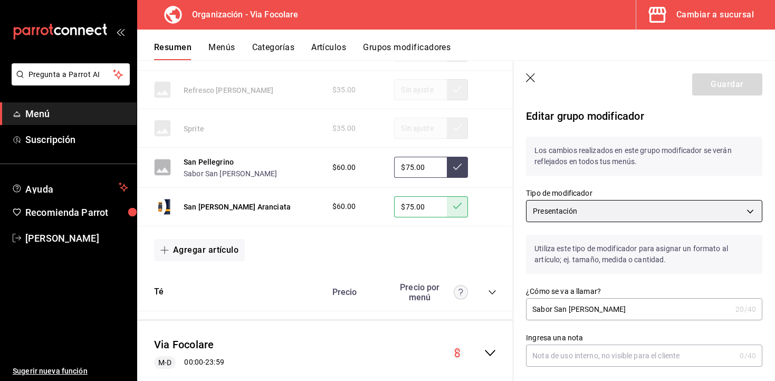
scroll to position [1, 0]
click at [600, 208] on body "Pregunta a Parrot AI Menú Suscripción Ayuda Recomienda Parrot [PERSON_NAME] Sug…" at bounding box center [387, 190] width 775 height 381
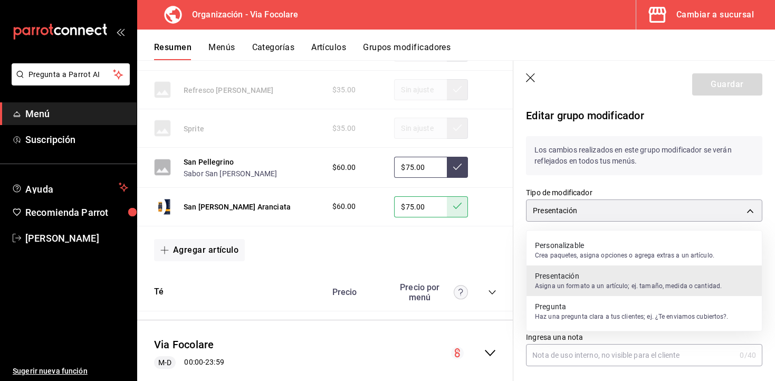
click at [530, 73] on div at bounding box center [387, 190] width 775 height 381
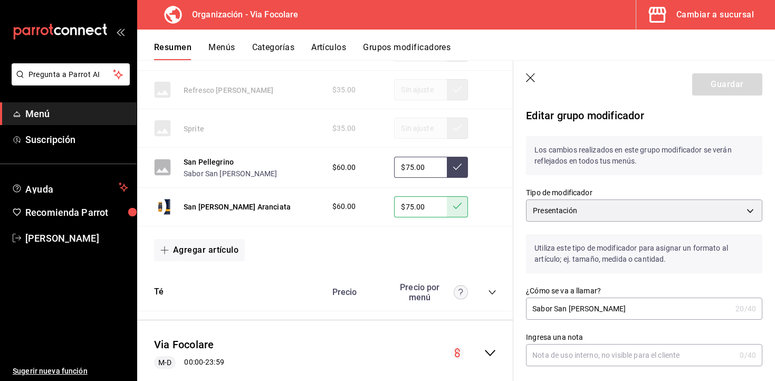
click at [530, 77] on icon "button" at bounding box center [531, 78] width 11 height 11
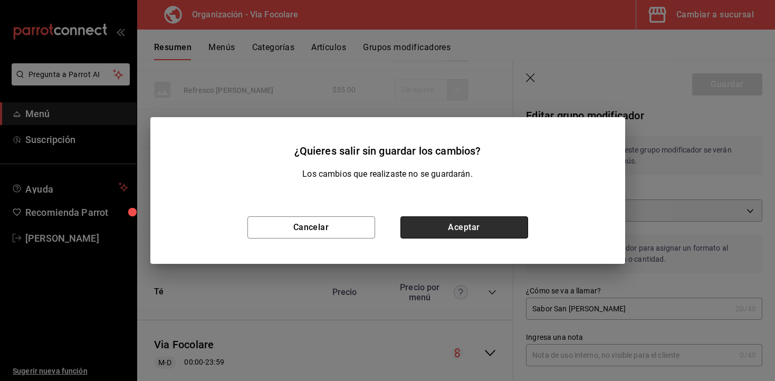
click at [446, 226] on button "Aceptar" at bounding box center [464, 227] width 128 height 22
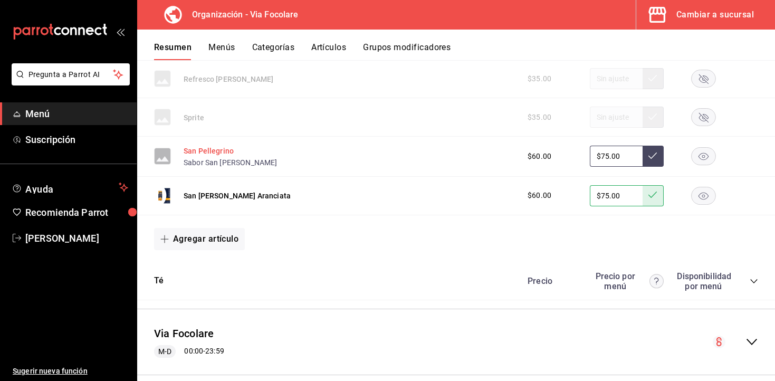
click at [193, 150] on button "San Pellegrino" at bounding box center [209, 151] width 50 height 11
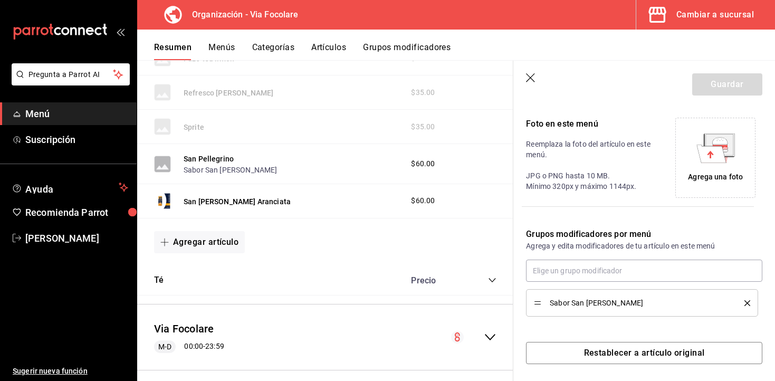
scroll to position [226, 0]
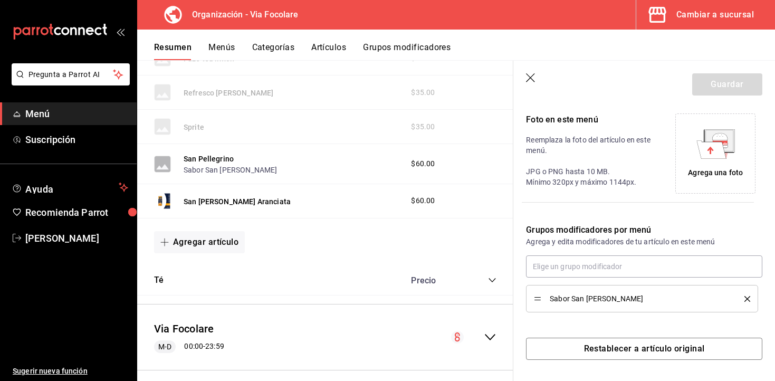
click at [743, 300] on button "delete" at bounding box center [743, 299] width 13 height 6
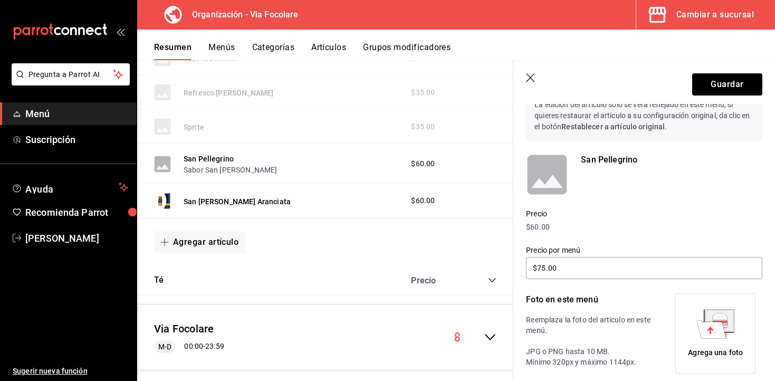
scroll to position [0, 0]
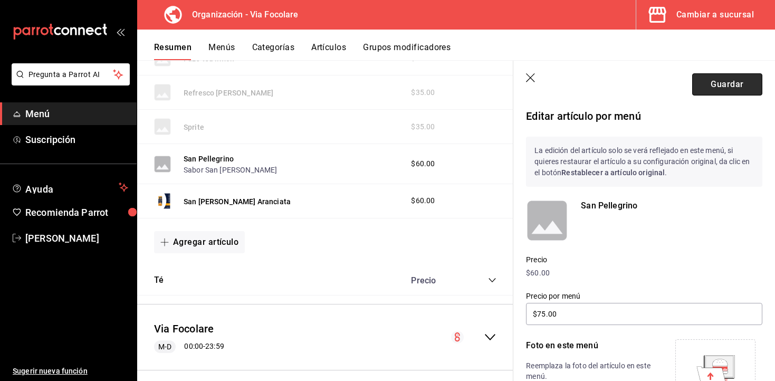
click at [718, 89] on button "Guardar" at bounding box center [727, 84] width 70 height 22
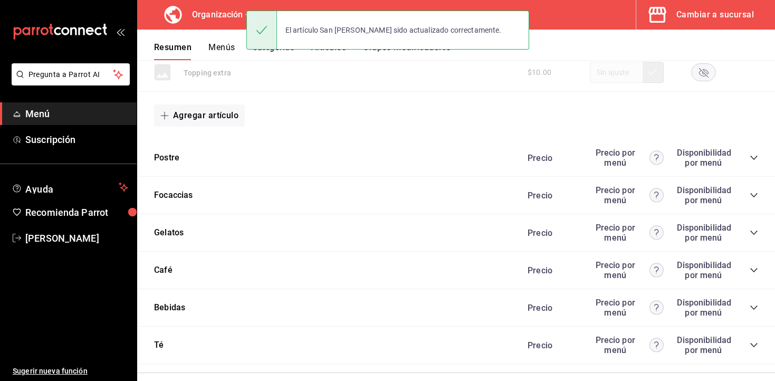
scroll to position [505, 0]
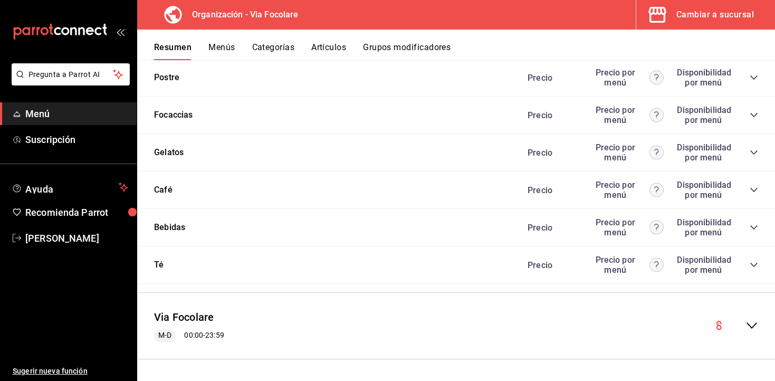
click at [754, 226] on icon "collapse-category-row" at bounding box center [754, 227] width 8 height 8
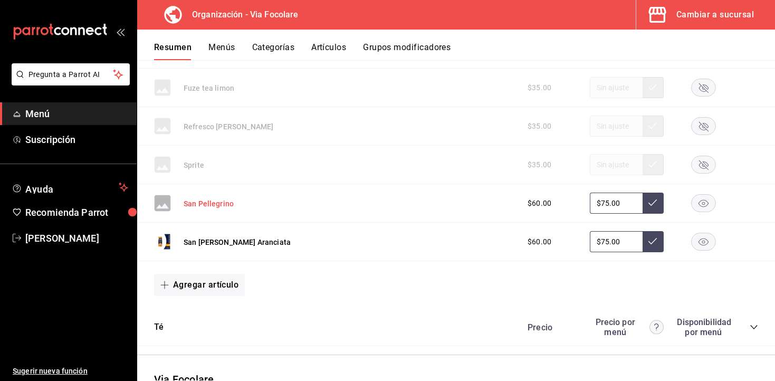
click at [216, 204] on button "San Pellegrino" at bounding box center [209, 203] width 50 height 11
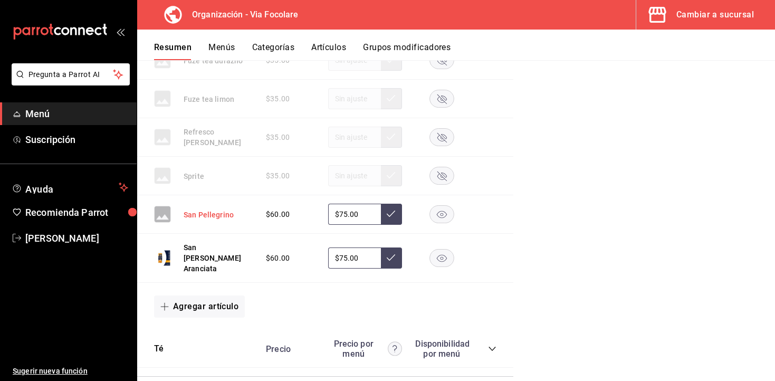
scroll to position [857, 0]
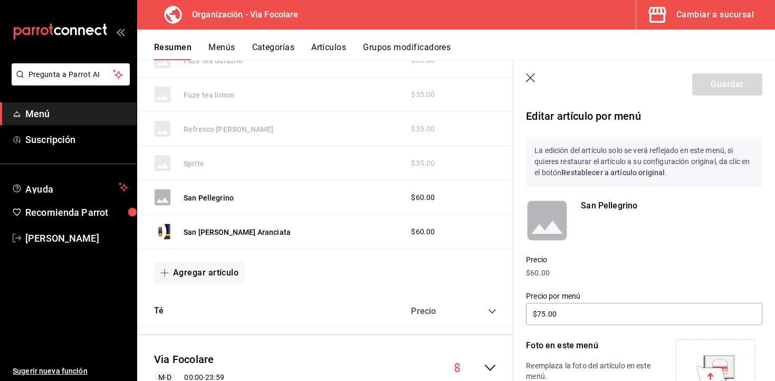
click at [594, 205] on p "San Pellegrino" at bounding box center [671, 205] width 181 height 13
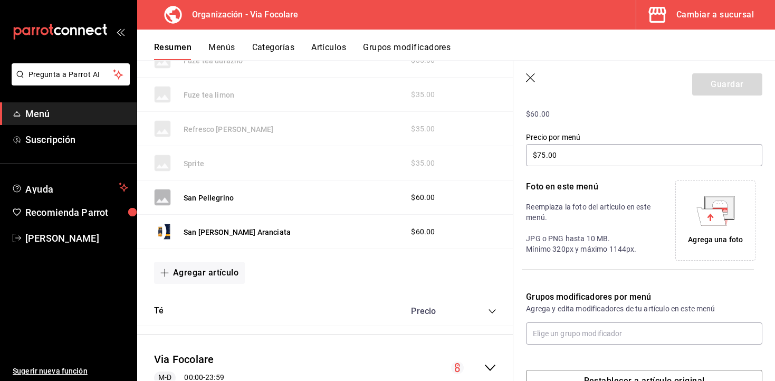
scroll to position [191, 0]
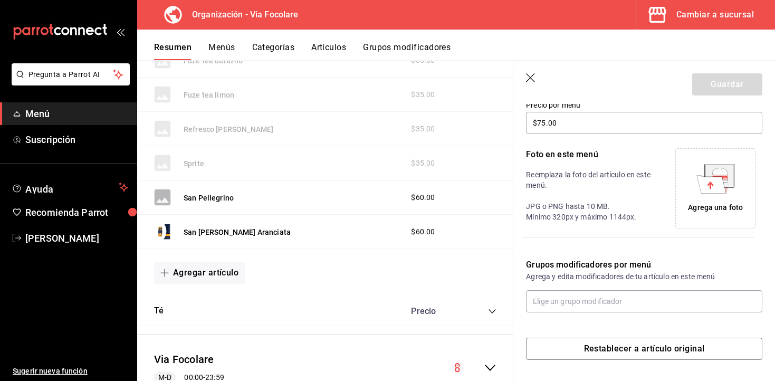
click at [532, 78] on icon "button" at bounding box center [531, 78] width 11 height 11
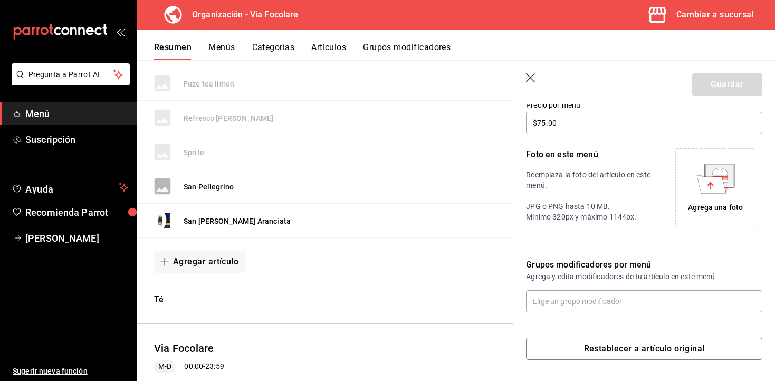
scroll to position [953, 0]
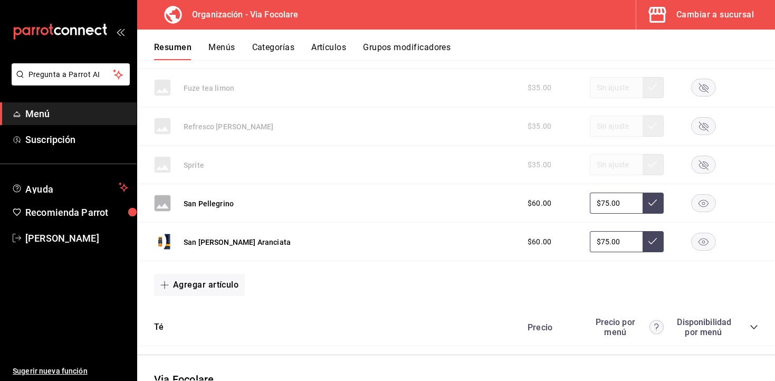
click at [229, 47] on button "Menús" at bounding box center [221, 51] width 26 height 18
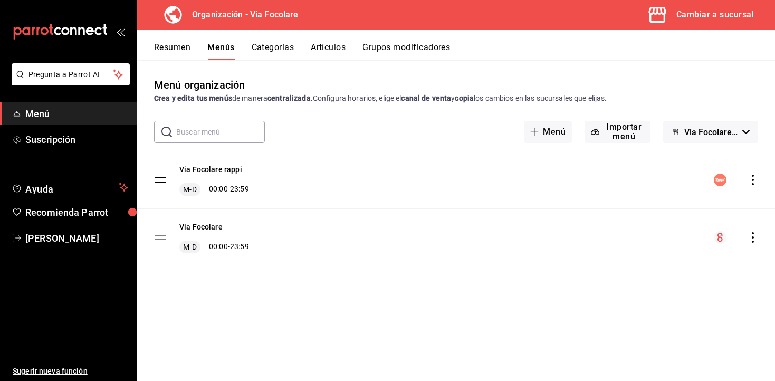
click at [326, 44] on button "Artículos" at bounding box center [328, 51] width 35 height 18
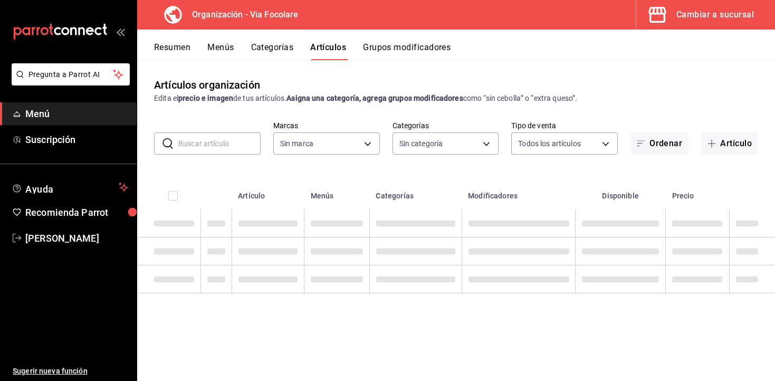
type input "0e80ed8c-541d-401d-b100-c7ab51f892aa"
type input "f396dffa-5927-471c-a935-35a20049a45f,b623181d-9553-4e18-bddb-6286cc0ba075,4996c…"
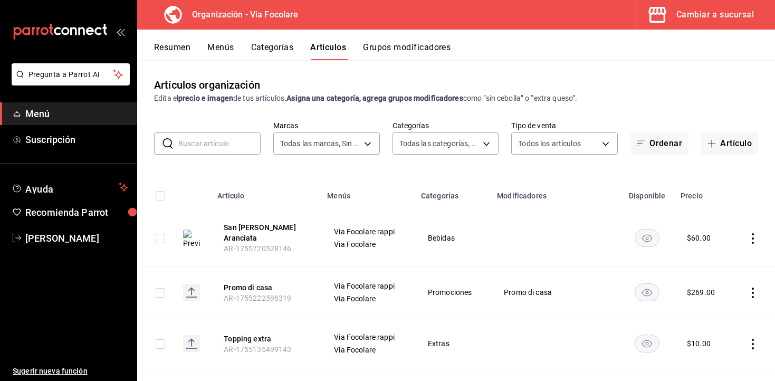
click at [213, 143] on input "text" at bounding box center [219, 143] width 82 height 21
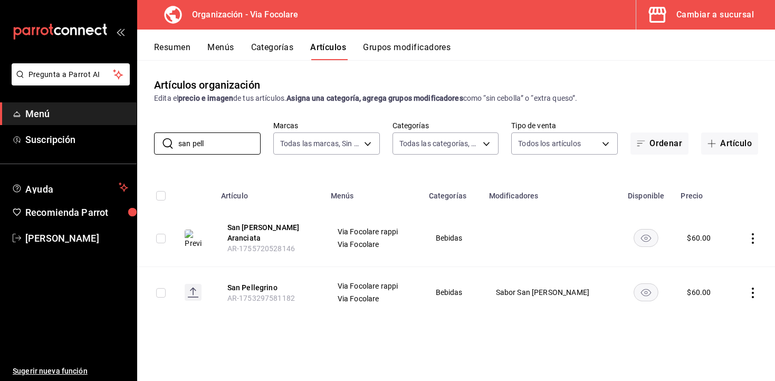
type input "san pell"
click at [220, 46] on button "Menús" at bounding box center [220, 51] width 26 height 18
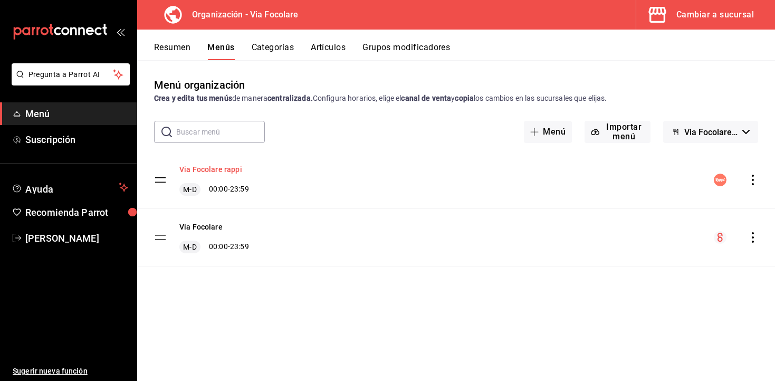
click at [224, 167] on button "Via Focolare rappi" at bounding box center [210, 169] width 63 height 11
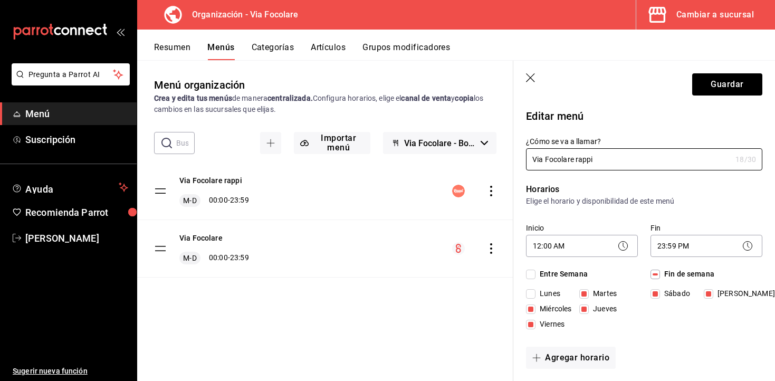
click at [531, 76] on icon "button" at bounding box center [531, 78] width 11 height 11
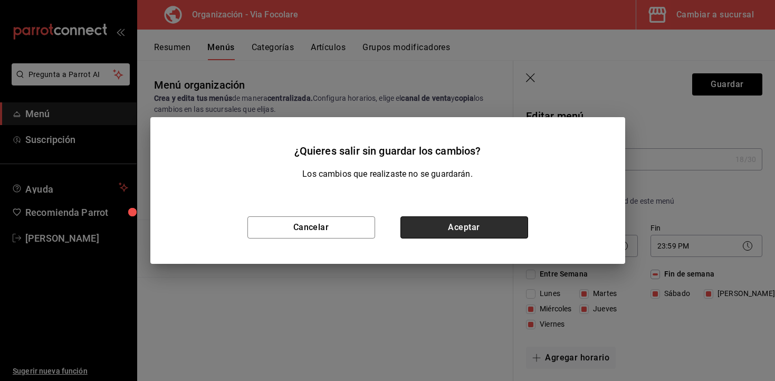
click at [445, 233] on button "Aceptar" at bounding box center [464, 227] width 128 height 22
checkbox input "false"
type input "1755720624554"
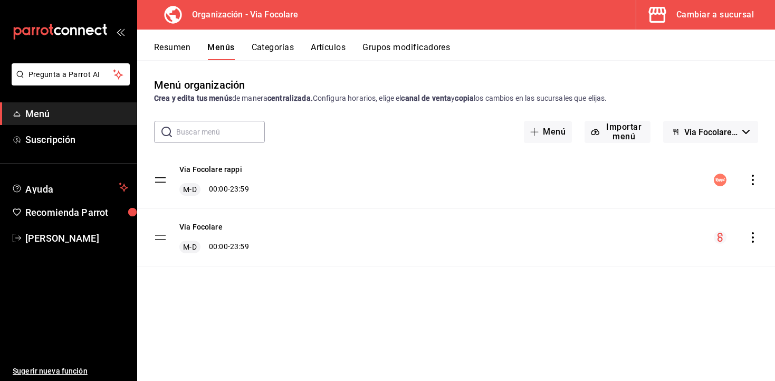
click at [174, 45] on button "Resumen" at bounding box center [172, 51] width 36 height 18
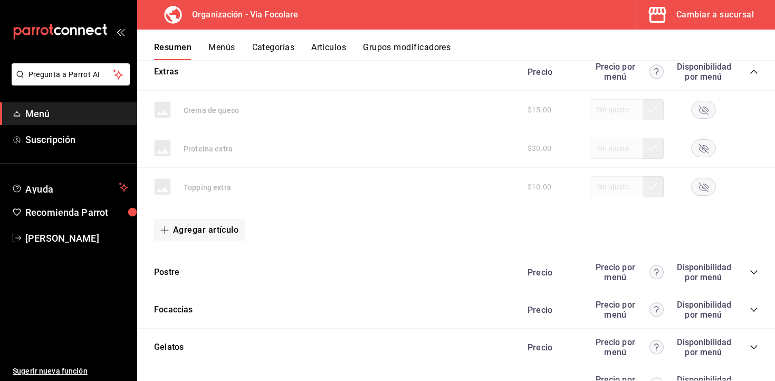
scroll to position [505, 0]
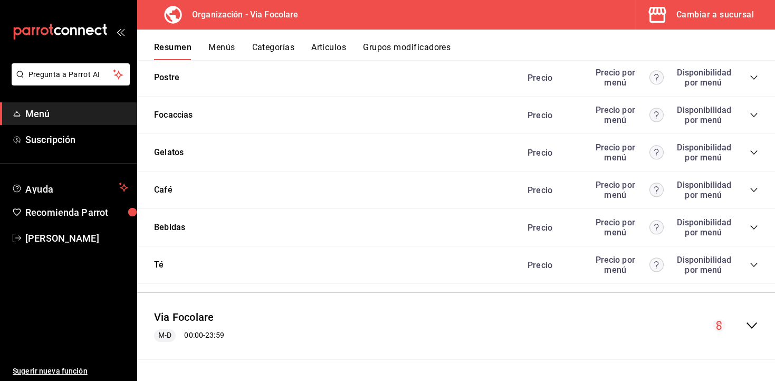
click at [755, 225] on icon "collapse-category-row" at bounding box center [754, 227] width 8 height 8
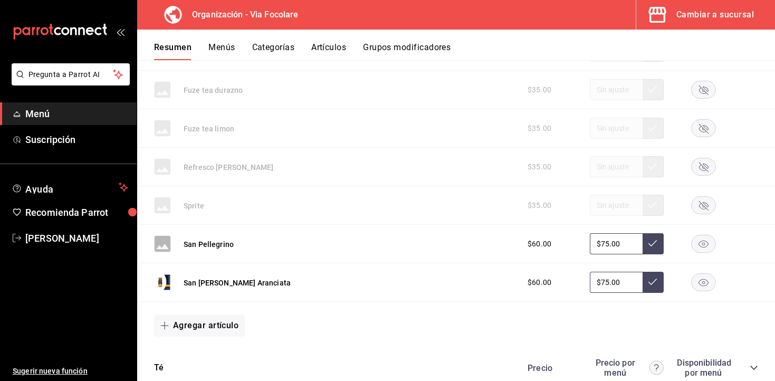
scroll to position [917, 0]
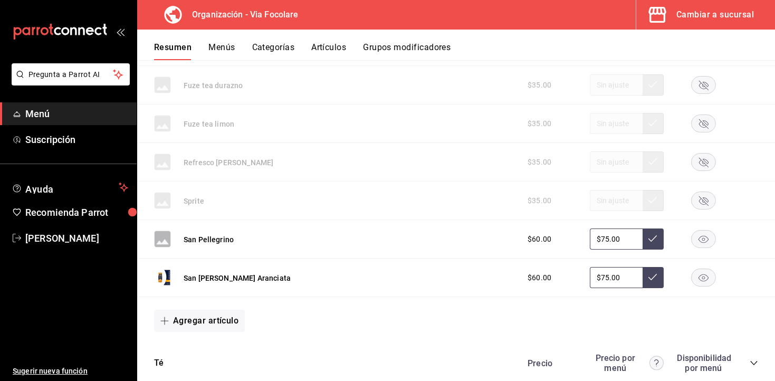
click at [707, 236] on rect "button" at bounding box center [704, 239] width 24 height 17
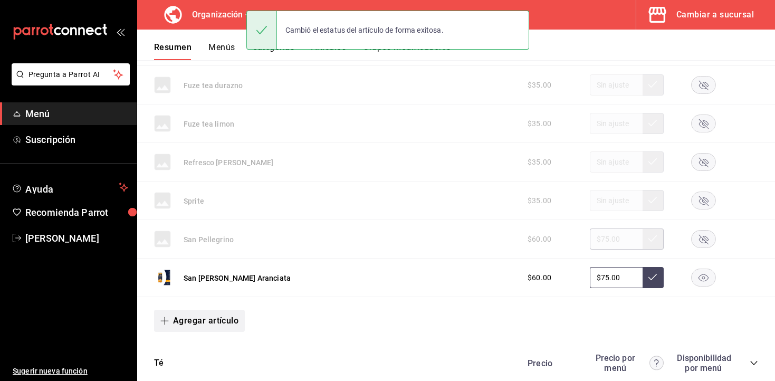
click at [198, 321] on button "Agregar artículo" at bounding box center [199, 321] width 91 height 22
click at [199, 349] on li "Artículo nuevo" at bounding box center [195, 355] width 83 height 26
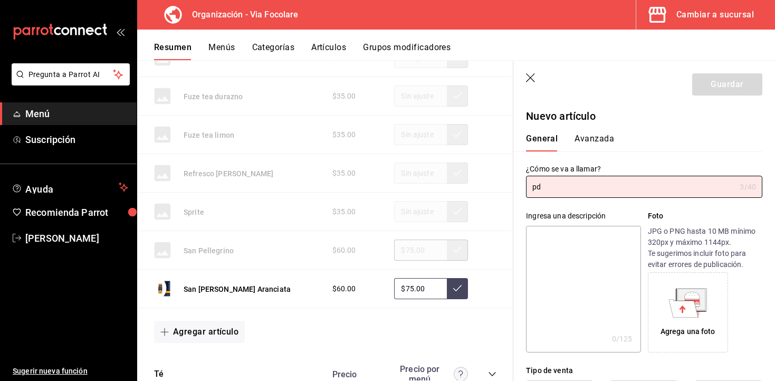
type input "p"
type input "San [PERSON_NAME]"
click at [695, 306] on icon at bounding box center [684, 308] width 30 height 18
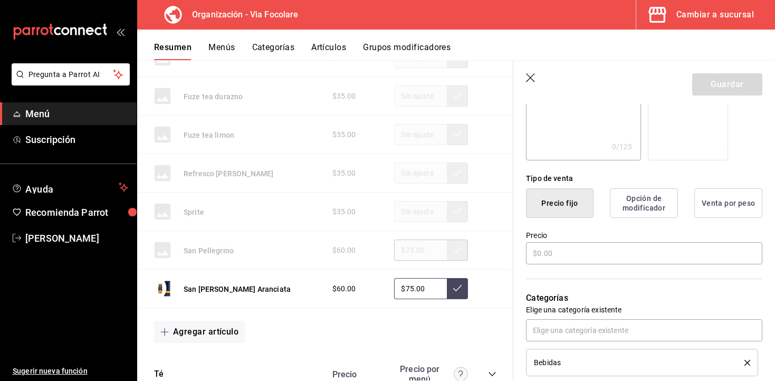
scroll to position [225, 0]
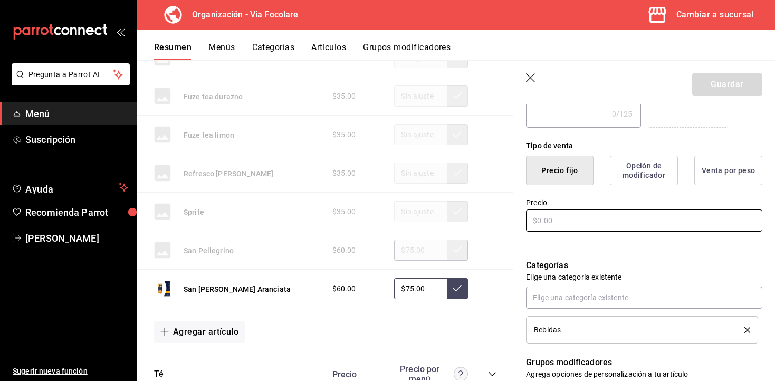
click at [609, 224] on input "text" at bounding box center [644, 220] width 236 height 22
type input "$60.00"
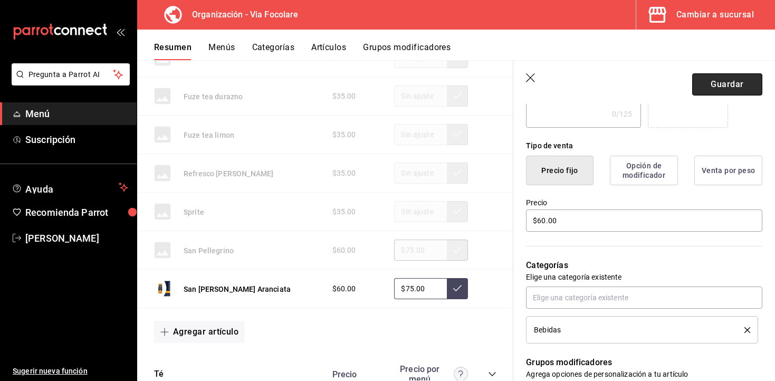
click at [738, 82] on button "Guardar" at bounding box center [727, 84] width 70 height 22
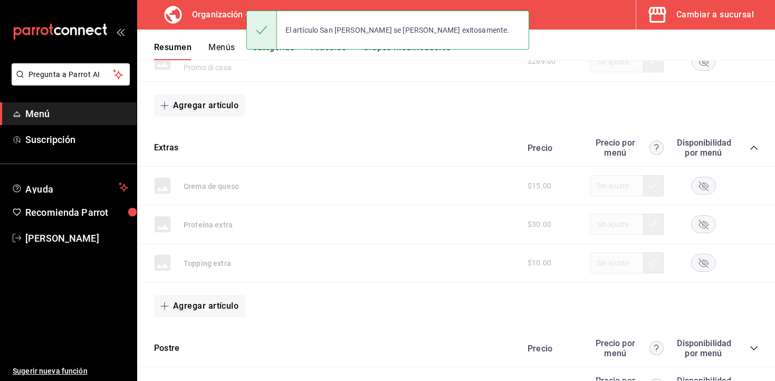
scroll to position [505, 0]
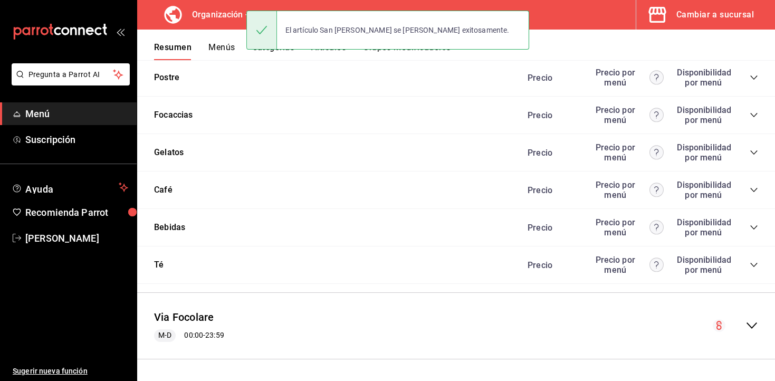
click at [756, 228] on icon "collapse-category-row" at bounding box center [754, 227] width 8 height 8
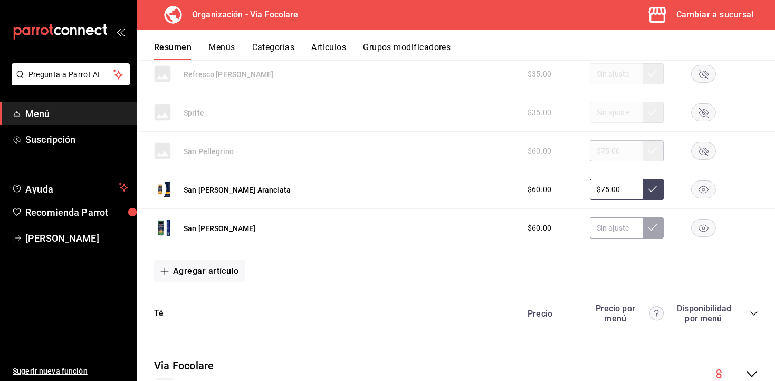
scroll to position [1007, 0]
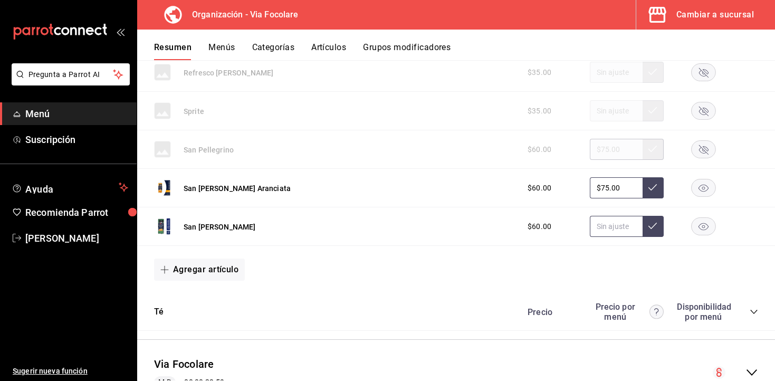
click at [627, 224] on input "text" at bounding box center [616, 226] width 53 height 21
type input "$75.00"
click at [652, 231] on button at bounding box center [653, 226] width 21 height 21
click at [224, 269] on button "Agregar artículo" at bounding box center [199, 269] width 91 height 22
click at [195, 320] on li "Artículo nuevo" at bounding box center [195, 324] width 83 height 26
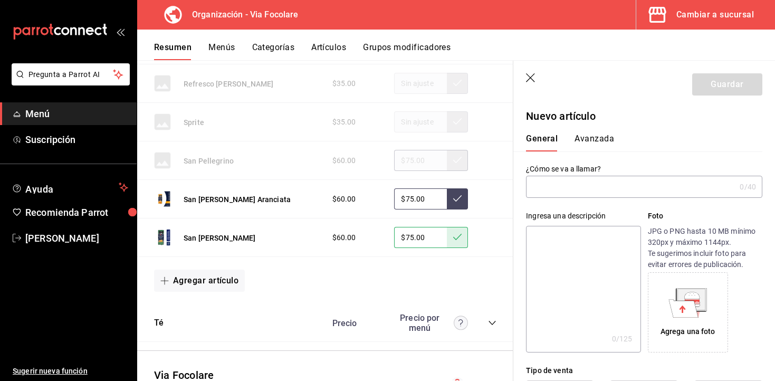
drag, startPoint x: 274, startPoint y: 239, endPoint x: 178, endPoint y: 238, distance: 96.0
click at [177, 238] on div "San [PERSON_NAME] $60.00 $75.00" at bounding box center [325, 237] width 376 height 39
click at [554, 185] on input "text" at bounding box center [630, 186] width 209 height 21
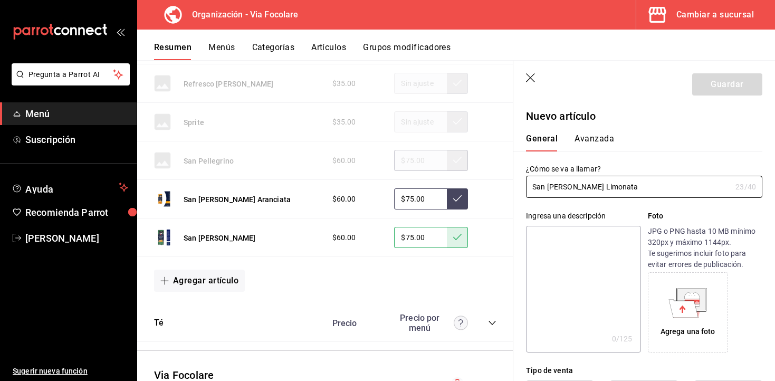
type input "San [PERSON_NAME] Limonata"
click at [671, 307] on icon at bounding box center [684, 308] width 30 height 18
click at [693, 319] on div "Agrega una foto" at bounding box center [687, 312] width 75 height 75
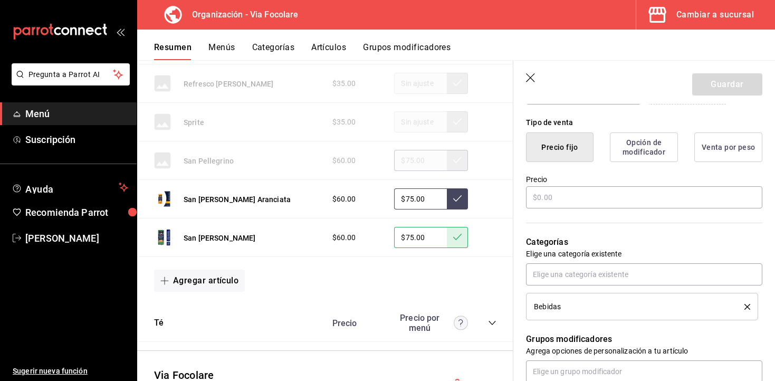
scroll to position [252, 0]
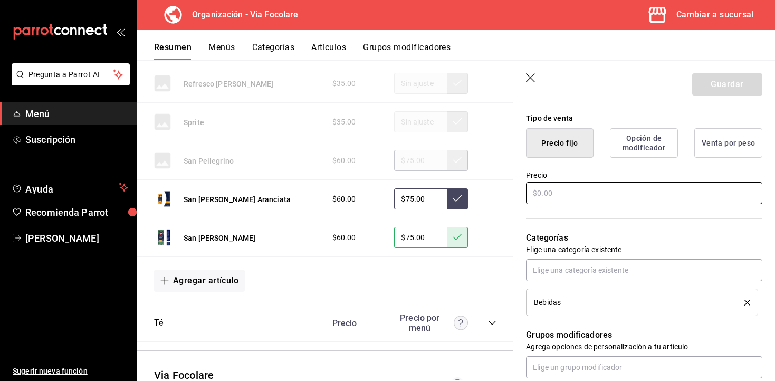
click at [555, 196] on input "text" at bounding box center [644, 193] width 236 height 22
type input "$60.00"
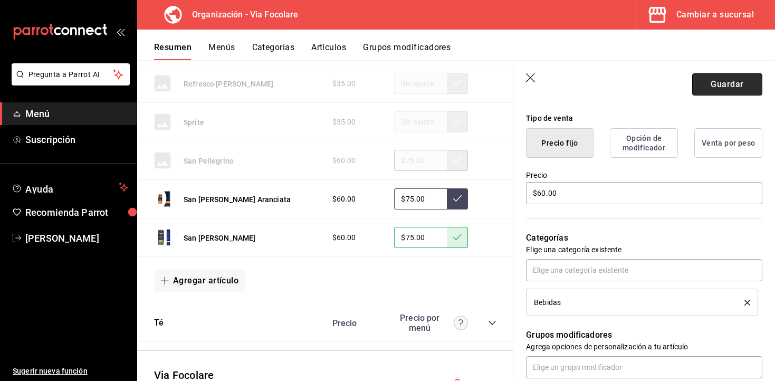
click at [711, 85] on button "Guardar" at bounding box center [727, 84] width 70 height 22
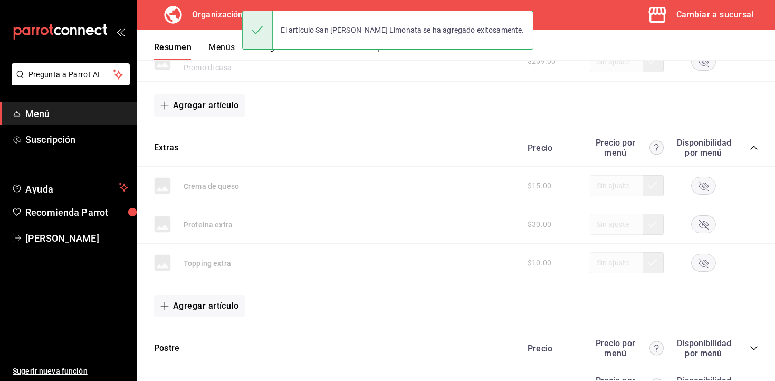
scroll to position [505, 0]
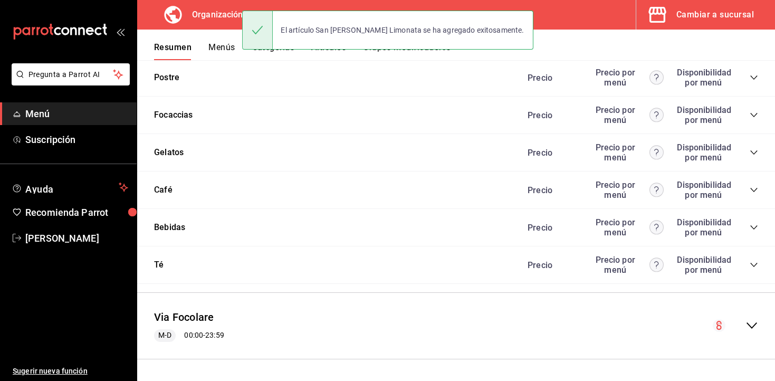
click at [756, 228] on icon "collapse-category-row" at bounding box center [754, 227] width 8 height 8
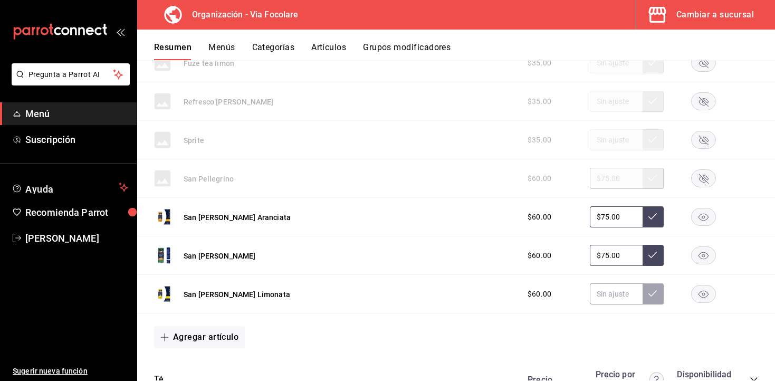
scroll to position [980, 0]
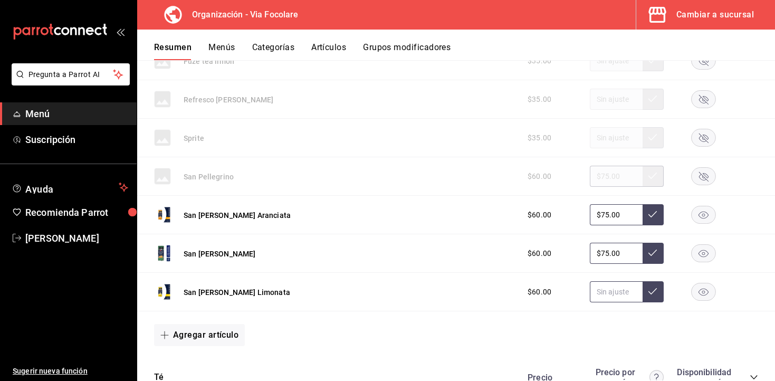
click at [618, 300] on input "text" at bounding box center [616, 291] width 53 height 21
type input "$75.00"
click at [654, 294] on icon at bounding box center [652, 291] width 8 height 8
click at [237, 255] on button "San [PERSON_NAME]" at bounding box center [220, 253] width 72 height 11
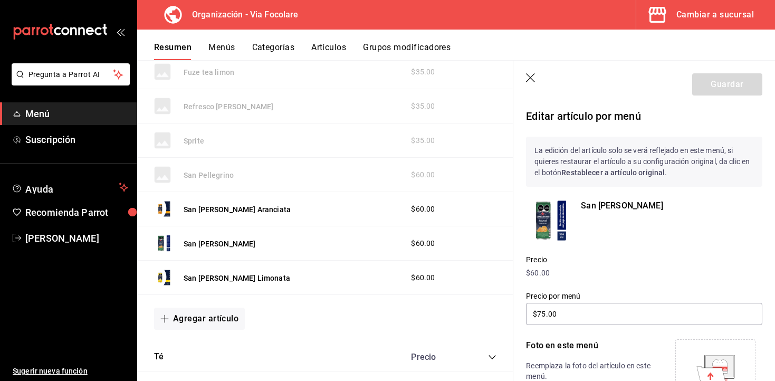
scroll to position [111, 0]
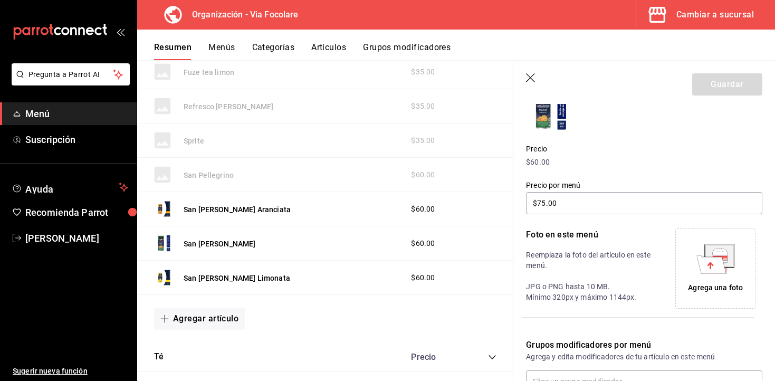
click at [716, 266] on icon at bounding box center [711, 264] width 30 height 18
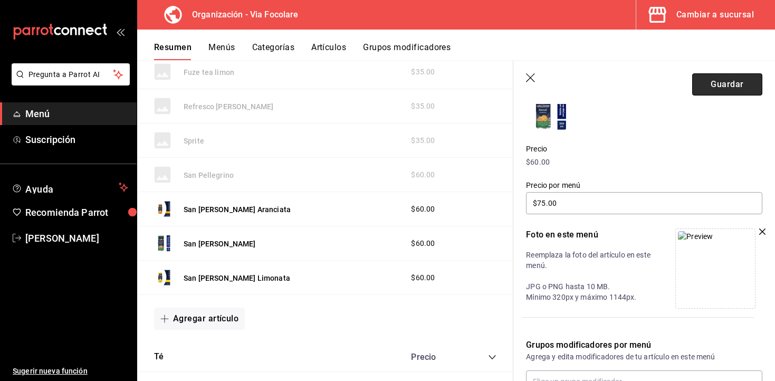
click at [735, 85] on button "Guardar" at bounding box center [727, 84] width 70 height 22
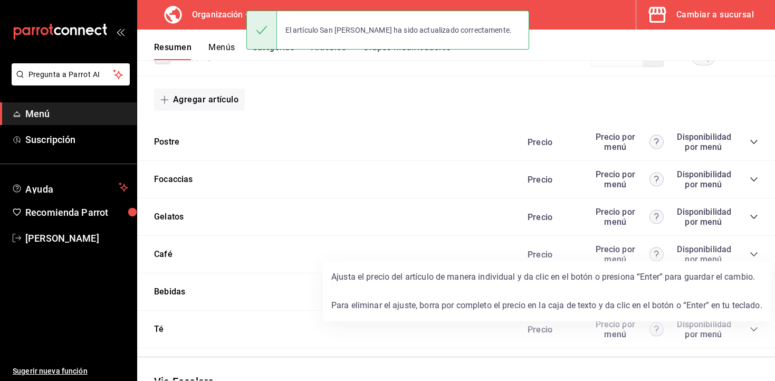
scroll to position [505, 0]
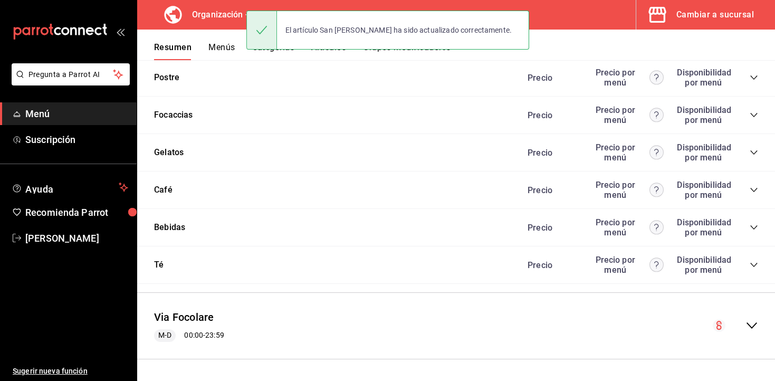
click at [750, 224] on icon "collapse-category-row" at bounding box center [754, 227] width 8 height 8
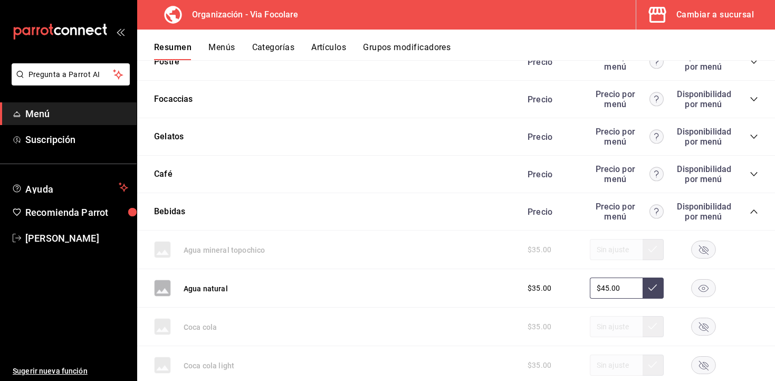
scroll to position [512, 0]
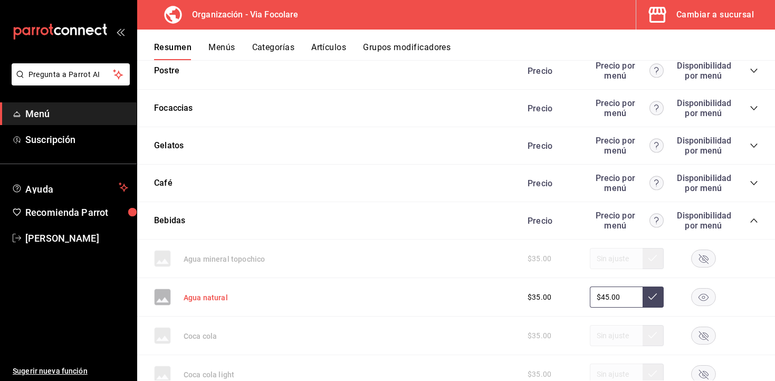
click at [206, 297] on button "Agua natural" at bounding box center [206, 297] width 44 height 11
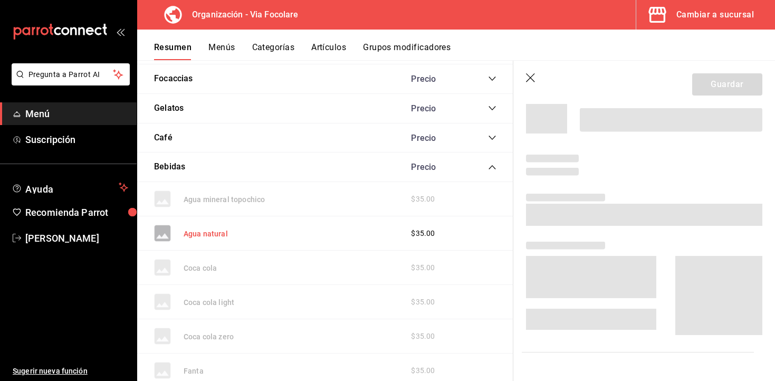
scroll to position [480, 0]
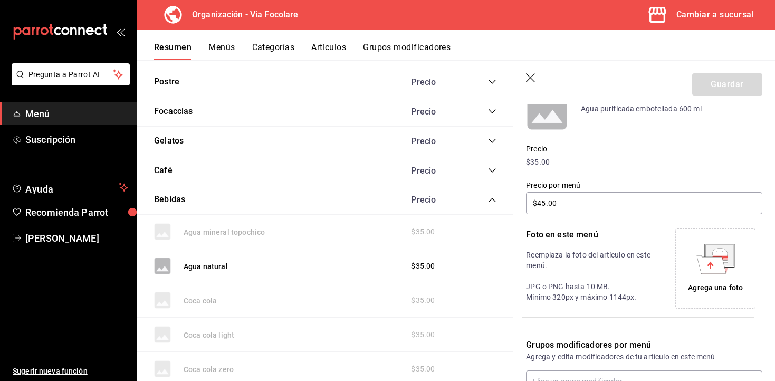
click at [715, 265] on icon at bounding box center [711, 264] width 30 height 18
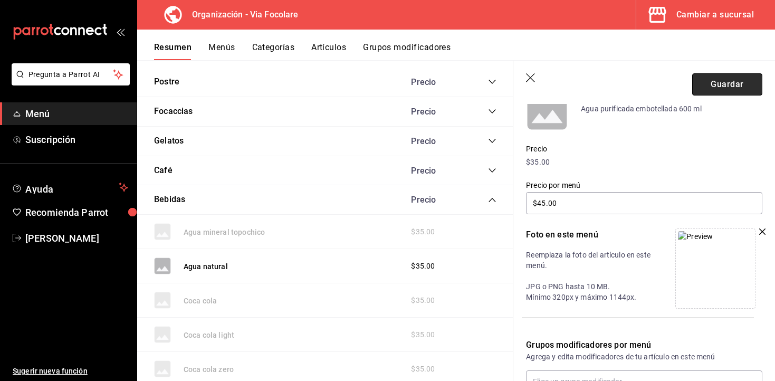
click at [710, 75] on button "Guardar" at bounding box center [727, 84] width 70 height 22
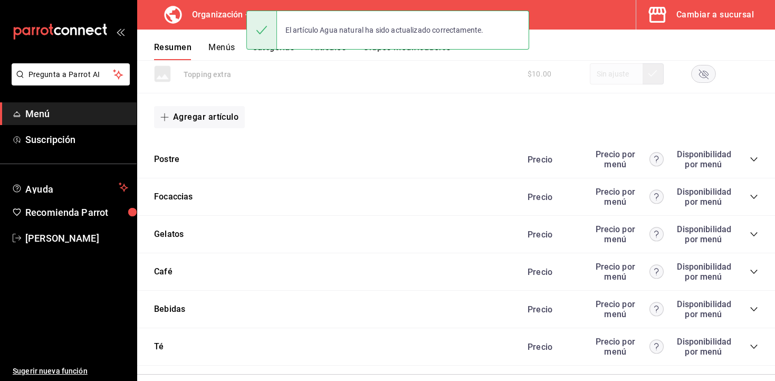
scroll to position [446, 0]
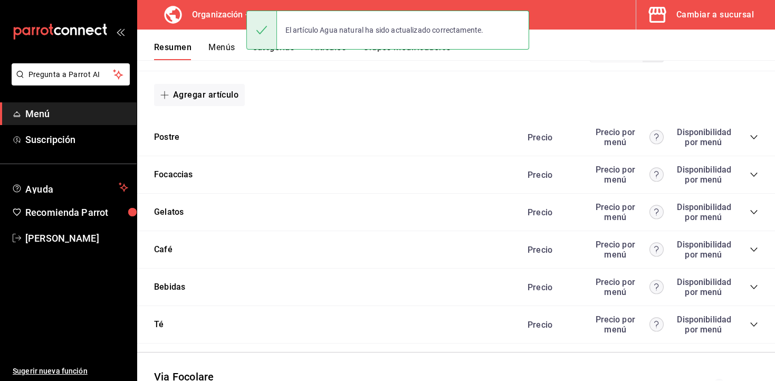
click at [752, 288] on icon "collapse-category-row" at bounding box center [754, 287] width 8 height 8
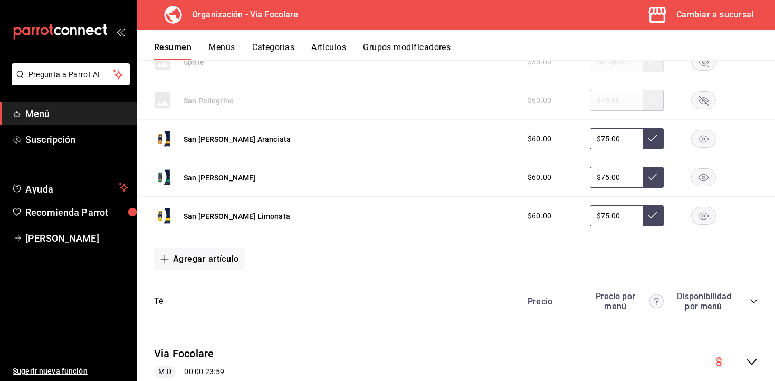
scroll to position [1068, 0]
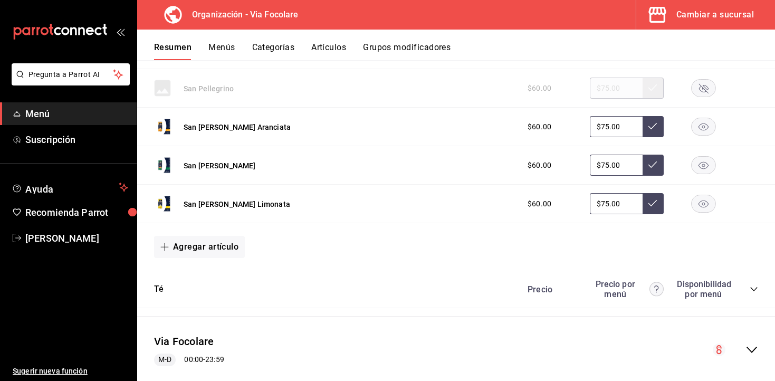
click at [760, 286] on div "Té Precio Precio por menú Disponibilidad por menú" at bounding box center [456, 289] width 638 height 37
click at [754, 288] on icon "collapse-category-row" at bounding box center [754, 289] width 8 height 8
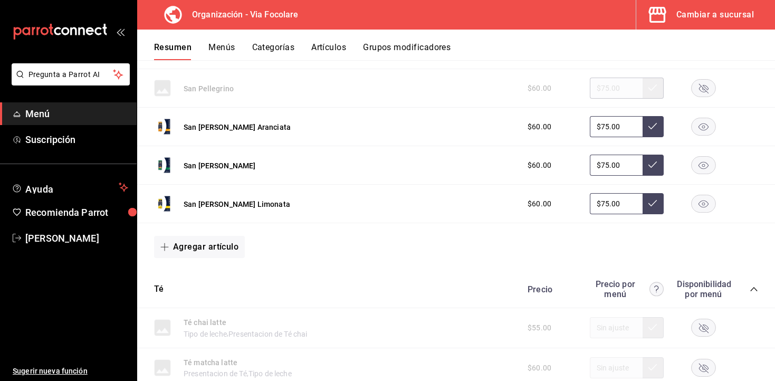
click at [754, 288] on icon "collapse-category-row" at bounding box center [753, 289] width 7 height 4
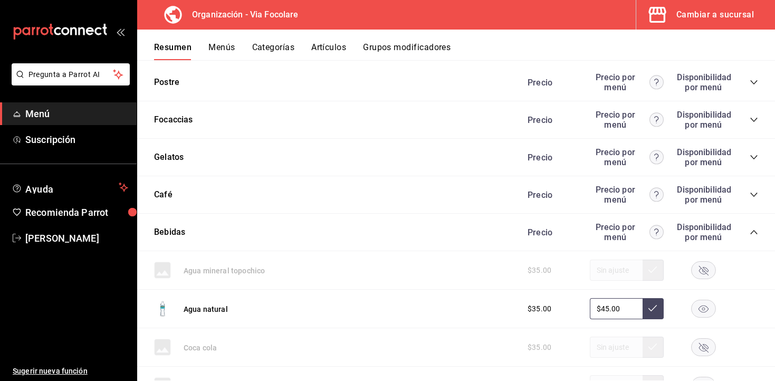
scroll to position [500, 0]
click at [754, 232] on icon "collapse-category-row" at bounding box center [754, 232] width 8 height 8
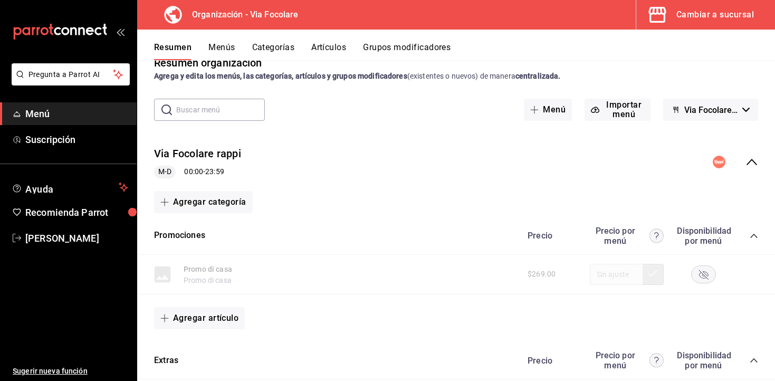
scroll to position [21, 0]
click at [753, 161] on icon "collapse-menu-row" at bounding box center [751, 163] width 13 height 13
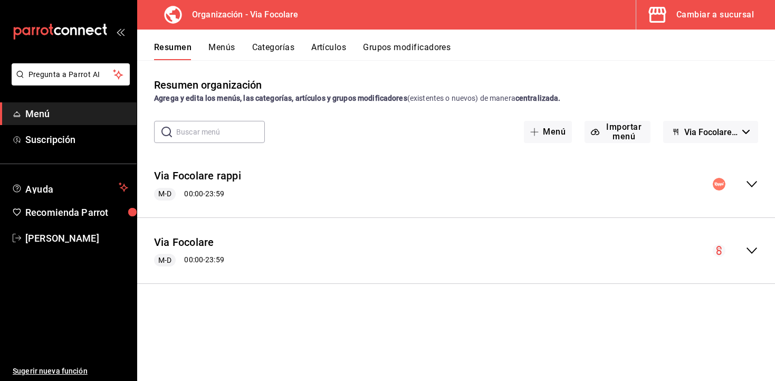
scroll to position [0, 0]
click at [210, 44] on button "Menús" at bounding box center [221, 51] width 26 height 18
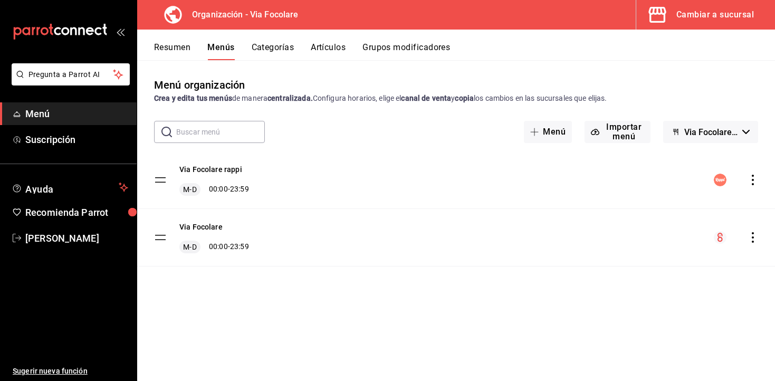
click at [756, 183] on icon "actions" at bounding box center [753, 180] width 11 height 11
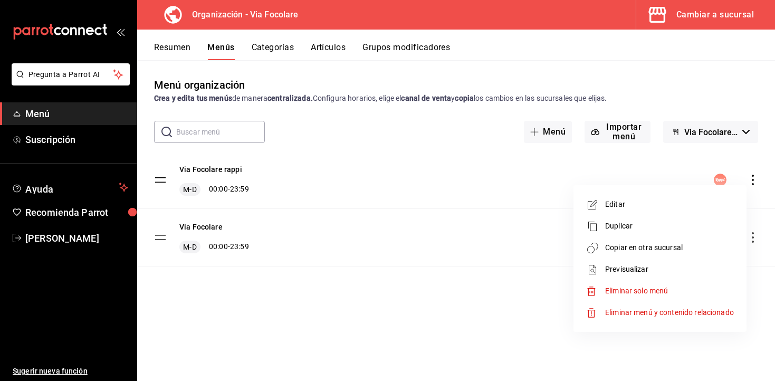
click at [639, 250] on span "Copiar en otra sucursal" at bounding box center [669, 247] width 129 height 11
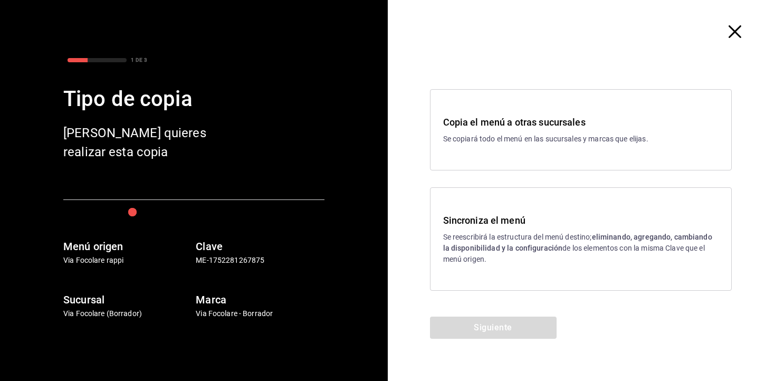
click at [519, 267] on div "Sincroniza el menú Se reescribirá la estructura del menú destino; eliminando, a…" at bounding box center [581, 238] width 302 height 103
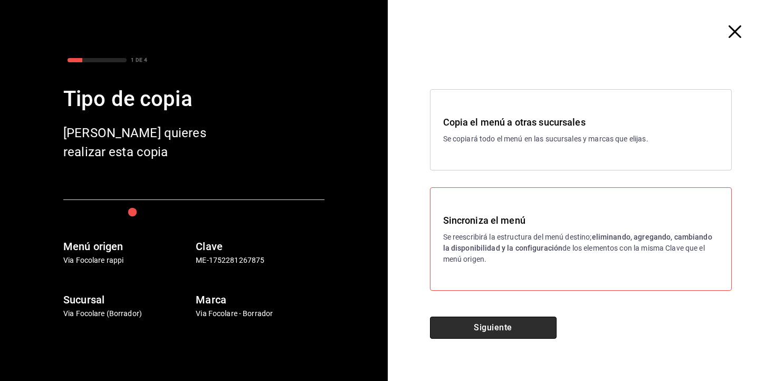
click at [513, 338] on button "Siguiente" at bounding box center [493, 328] width 127 height 22
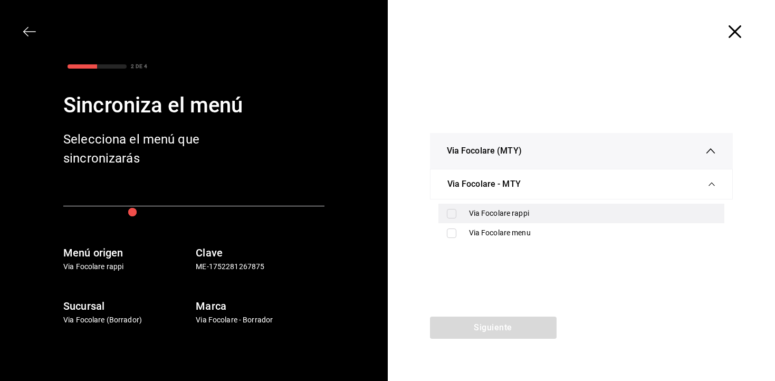
click at [494, 214] on div "Via Focolare rappi" at bounding box center [592, 213] width 247 height 11
checkbox input "true"
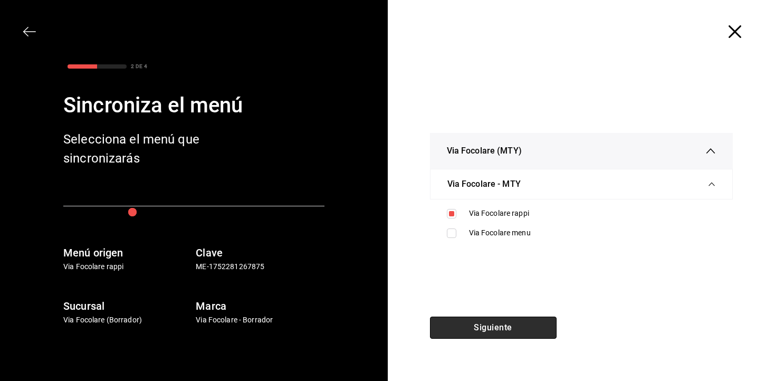
click at [499, 333] on button "Siguiente" at bounding box center [493, 328] width 127 height 22
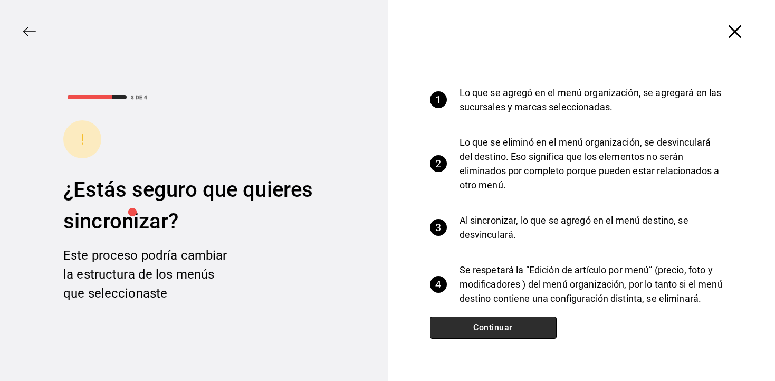
click at [499, 333] on button "Continuar" at bounding box center [493, 328] width 127 height 22
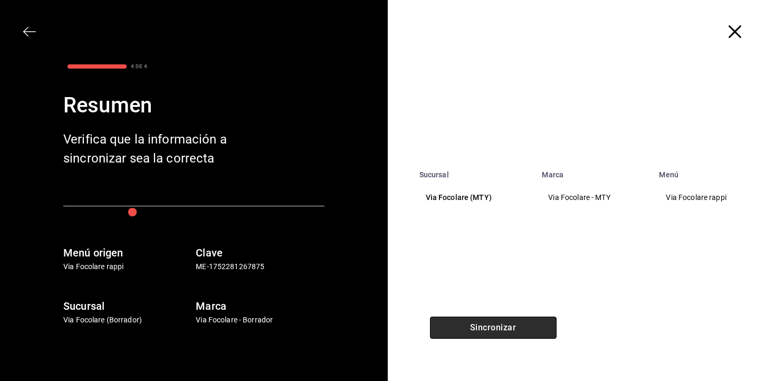
click at [499, 333] on button "Sincronizar" at bounding box center [493, 328] width 127 height 22
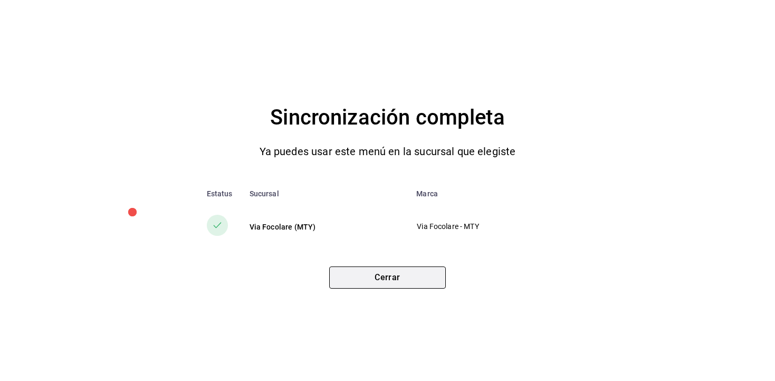
click at [422, 277] on button "Cerrar" at bounding box center [387, 277] width 117 height 22
